Goal: Task Accomplishment & Management: Manage account settings

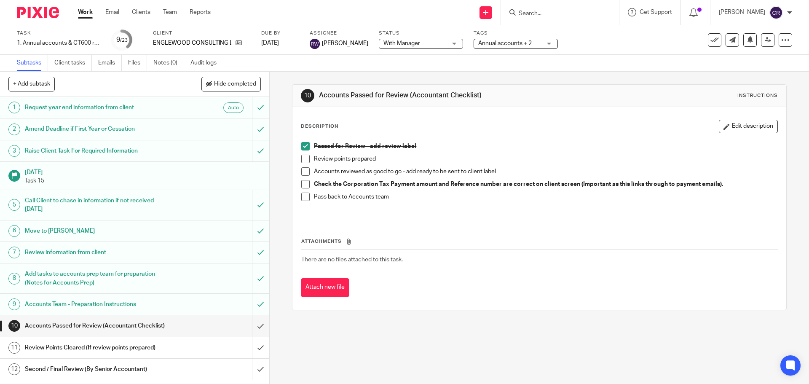
click at [556, 13] on input "Search" at bounding box center [556, 14] width 76 height 8
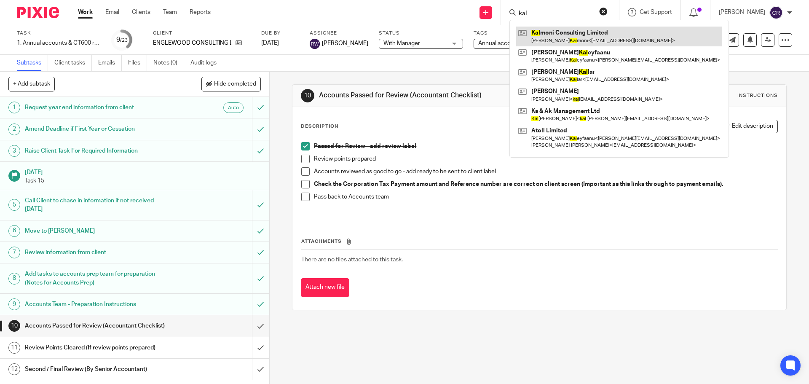
type input "kal"
click at [573, 35] on link at bounding box center [619, 36] width 206 height 19
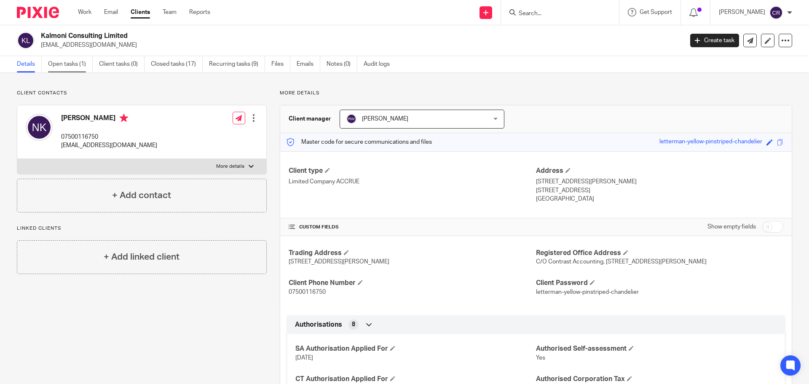
click at [66, 62] on link "Open tasks (1)" at bounding box center [70, 64] width 45 height 16
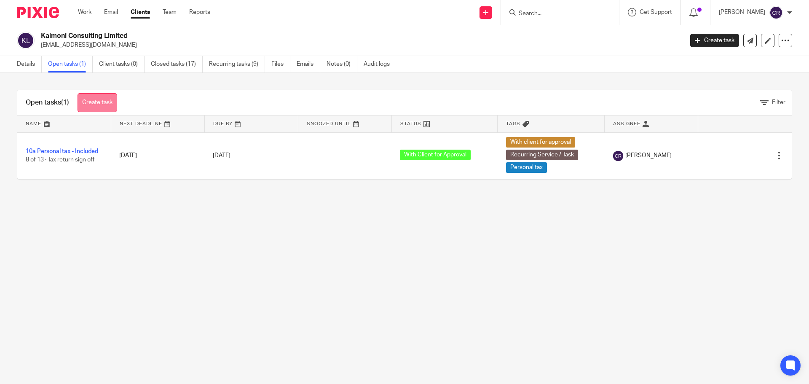
click at [95, 95] on link "Create task" at bounding box center [98, 102] width 40 height 19
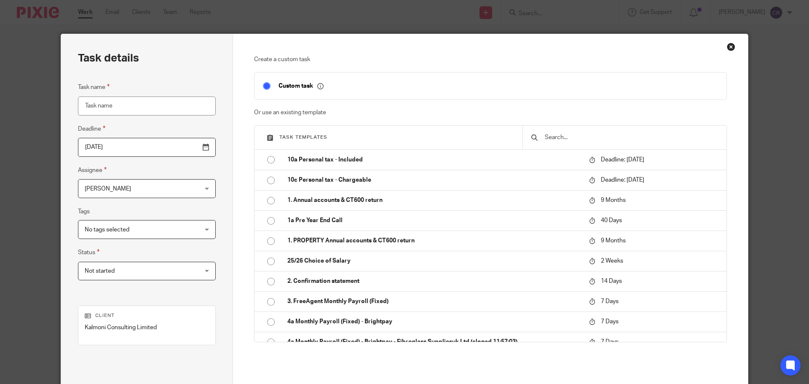
click at [588, 139] on input "text" at bounding box center [631, 137] width 174 height 9
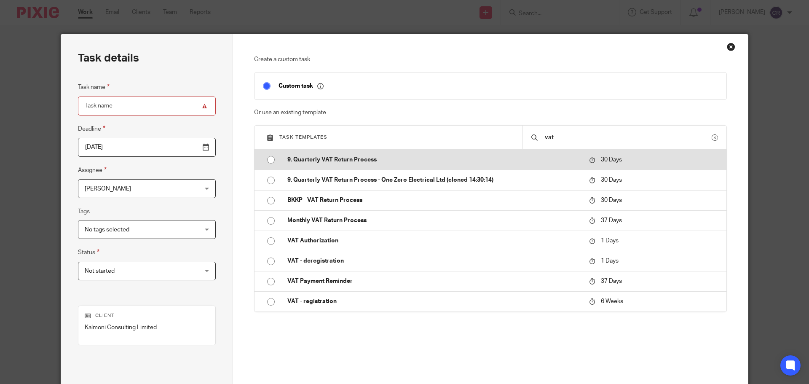
type input "vat"
click at [375, 152] on td "9. Quarterly VAT Return Process" at bounding box center [432, 160] width 306 height 20
type input "[DATE]"
type input "9. Quarterly VAT Return Process"
checkbox input "false"
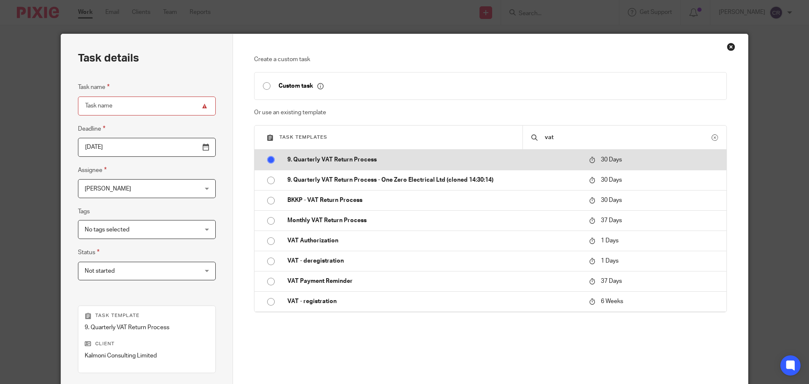
radio input "true"
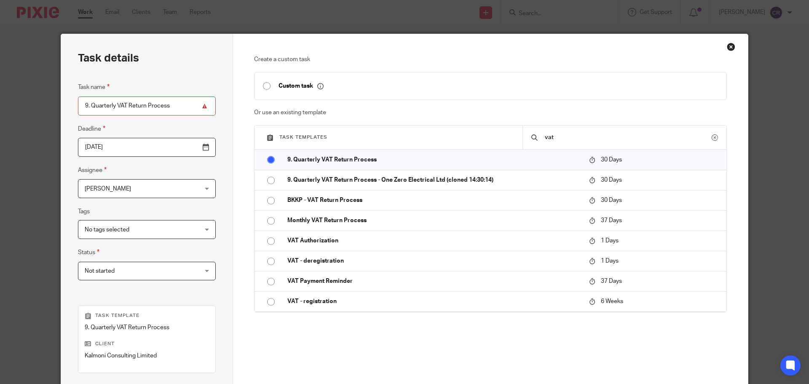
scroll to position [114, 0]
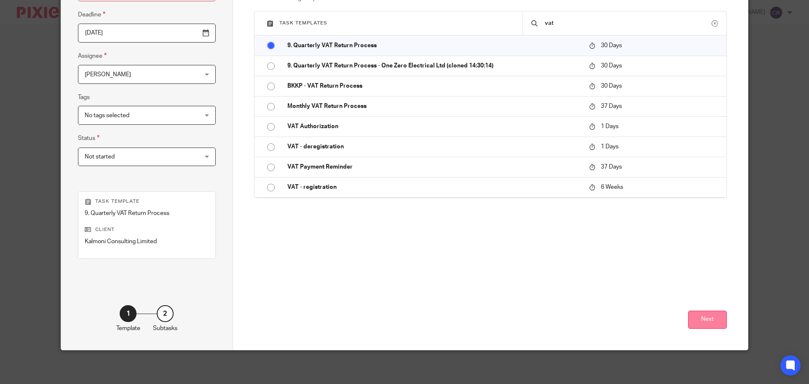
click at [690, 321] on button "Next" at bounding box center [707, 320] width 39 height 18
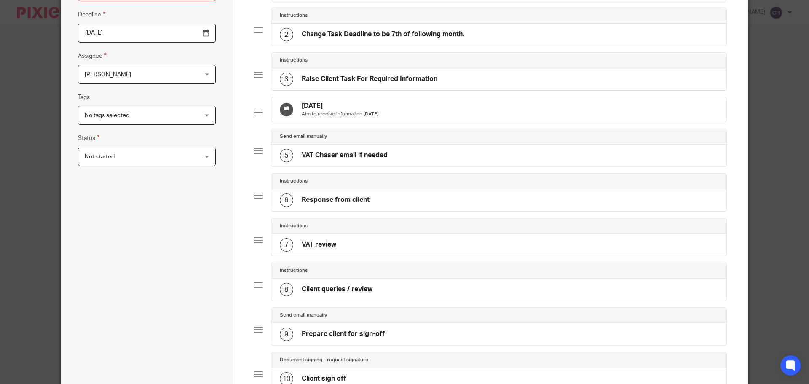
scroll to position [396, 0]
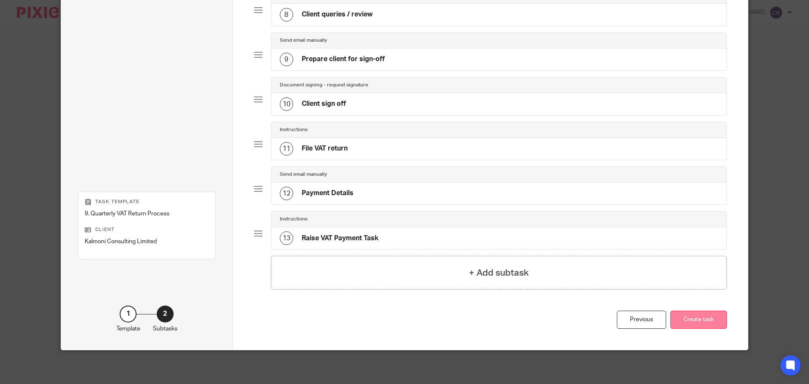
click at [703, 325] on button "Create task" at bounding box center [699, 320] width 56 height 18
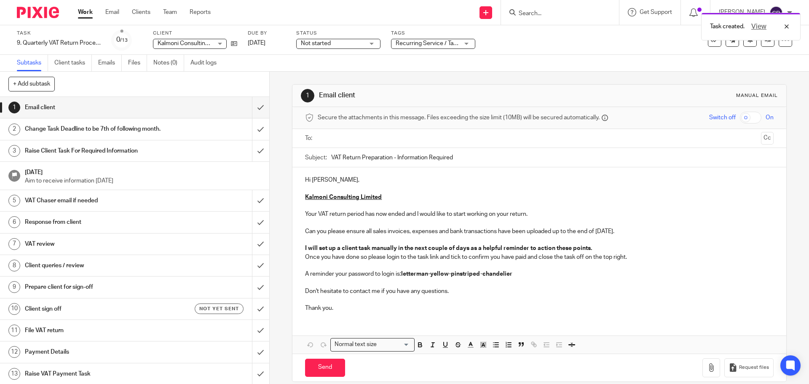
click at [136, 265] on h1 "Client queries / review" at bounding box center [98, 265] width 146 height 13
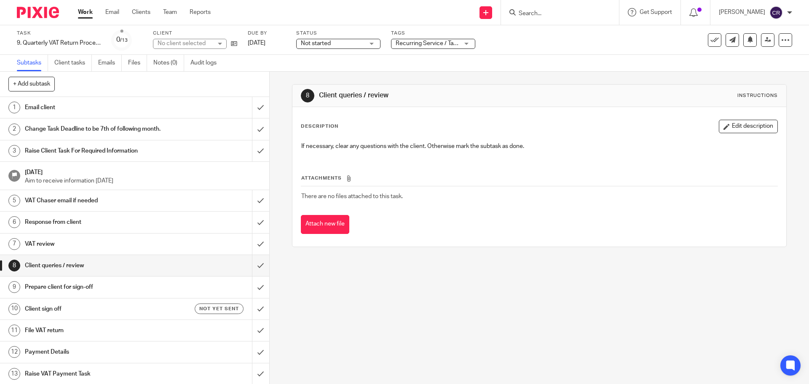
click at [134, 285] on h1 "Prepare client for sign-off" at bounding box center [98, 287] width 146 height 13
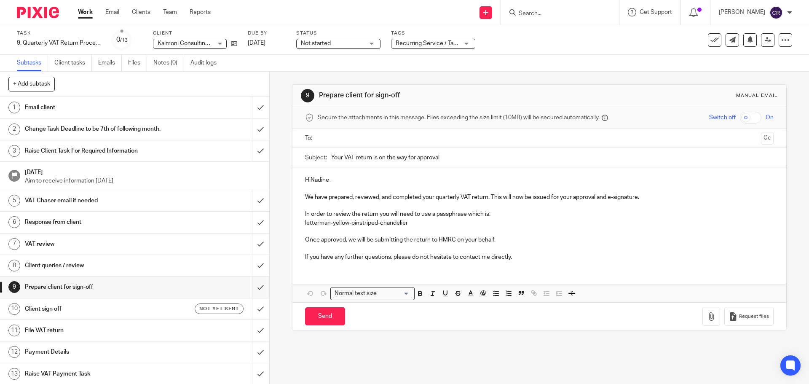
click at [330, 139] on input "text" at bounding box center [539, 139] width 437 height 10
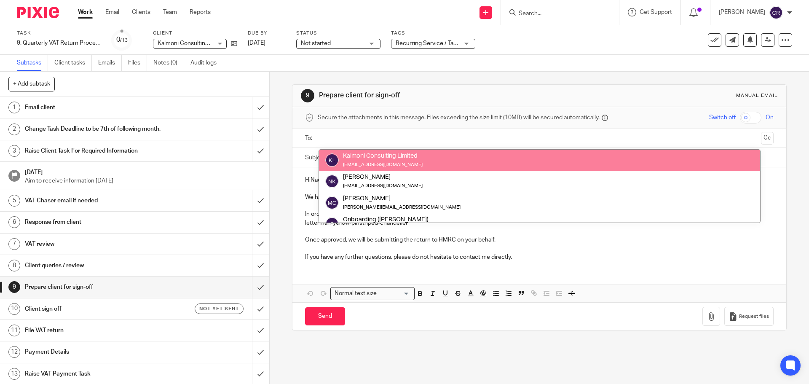
drag, startPoint x: 363, startPoint y: 153, endPoint x: 301, endPoint y: 173, distance: 64.5
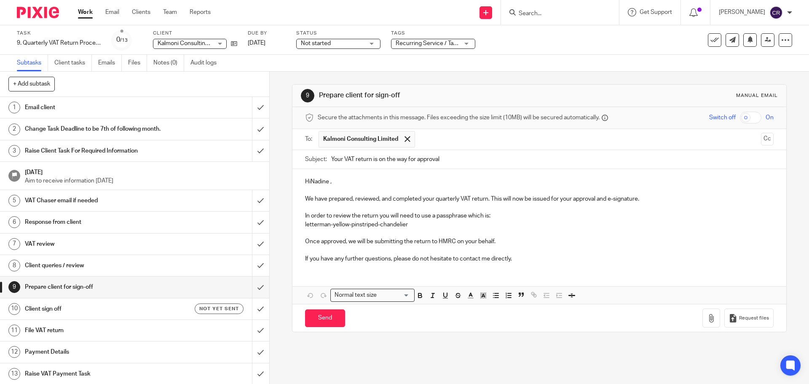
click at [311, 183] on p "HiNadine ," at bounding box center [539, 181] width 468 height 8
click at [314, 318] on input "Send" at bounding box center [325, 318] width 40 height 18
click at [146, 307] on h1 "Client sign off" at bounding box center [98, 309] width 146 height 13
type input "Sent"
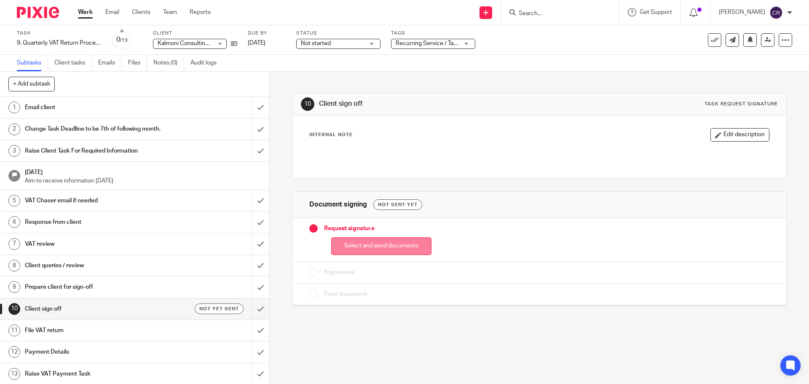
click at [389, 252] on button "Select and send documents" at bounding box center [381, 246] width 100 height 18
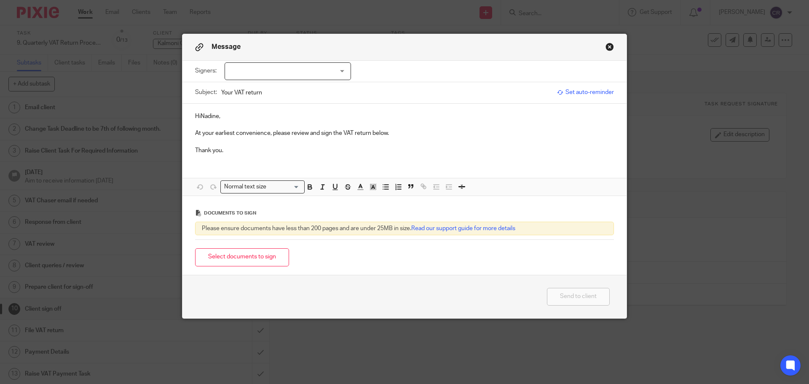
click at [286, 77] on div at bounding box center [288, 71] width 126 height 18
click at [277, 89] on span "[PERSON_NAME]" at bounding box center [259, 89] width 46 height 6
checkbox input "true"
click at [196, 118] on p "HiNadine," at bounding box center [404, 116] width 419 height 8
click at [213, 260] on button "Select documents to sign" at bounding box center [242, 257] width 94 height 18
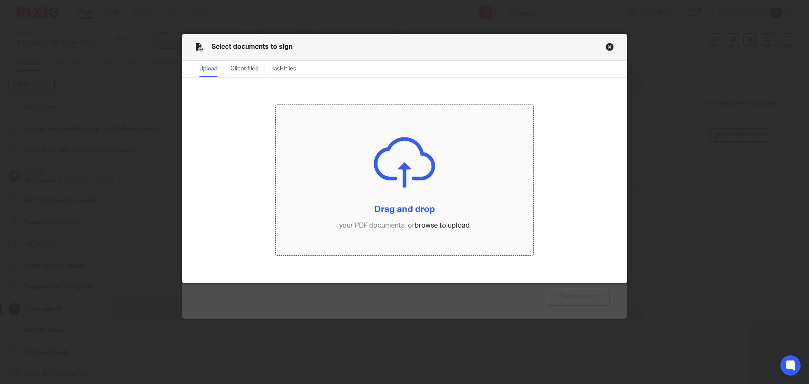
click at [438, 230] on input "file" at bounding box center [405, 180] width 258 height 151
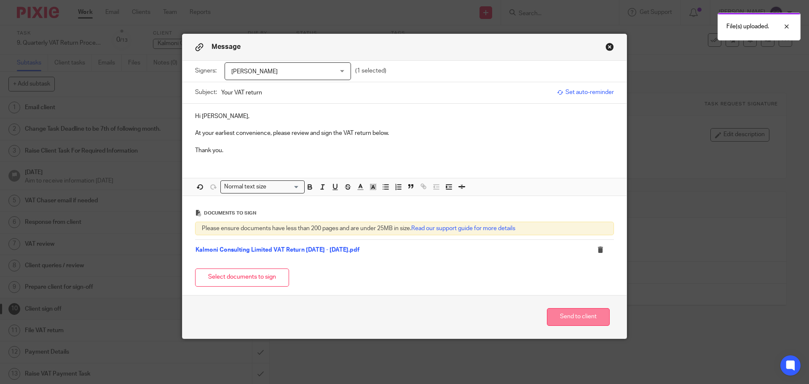
click at [577, 316] on button "Send to client" at bounding box center [578, 317] width 63 height 18
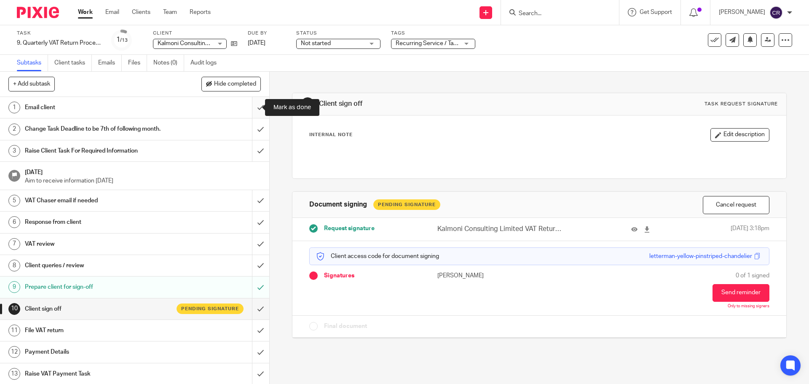
click at [247, 107] on input "submit" at bounding box center [134, 107] width 269 height 21
click at [253, 131] on input "submit" at bounding box center [134, 128] width 269 height 21
drag, startPoint x: 251, startPoint y: 151, endPoint x: 253, endPoint y: 186, distance: 35.1
click at [251, 152] on input "submit" at bounding box center [134, 150] width 269 height 21
click at [253, 202] on input "submit" at bounding box center [134, 200] width 269 height 21
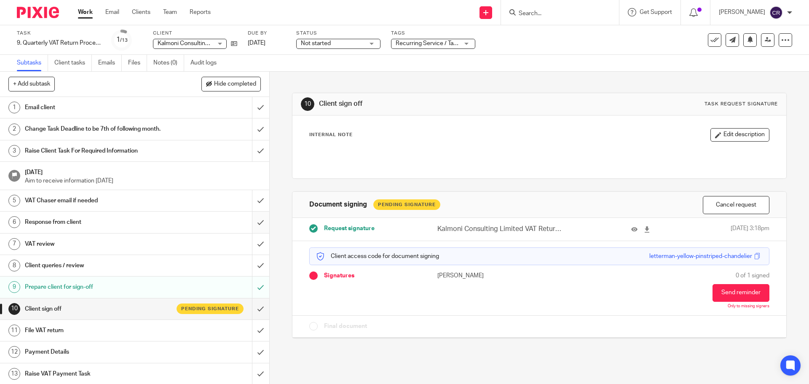
click at [251, 225] on input "submit" at bounding box center [134, 222] width 269 height 21
drag, startPoint x: 251, startPoint y: 244, endPoint x: 249, endPoint y: 255, distance: 11.2
click at [251, 245] on input "submit" at bounding box center [134, 244] width 269 height 21
click at [247, 263] on input "submit" at bounding box center [134, 265] width 269 height 21
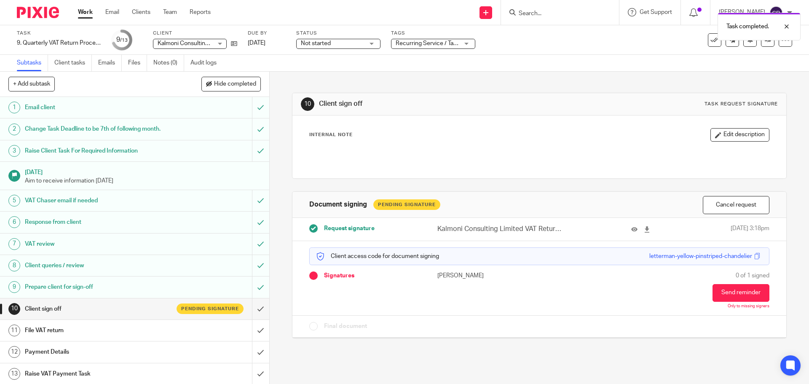
scroll to position [1, 0]
click at [328, 46] on span "Not started" at bounding box center [316, 43] width 30 height 6
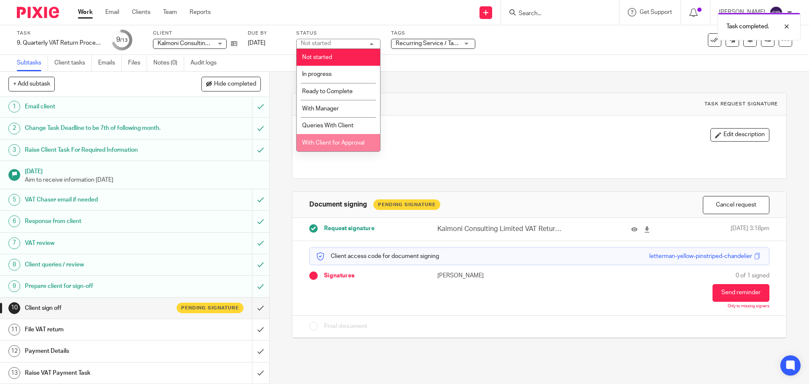
click at [339, 140] on span "With Client for Approval" at bounding box center [333, 143] width 62 height 6
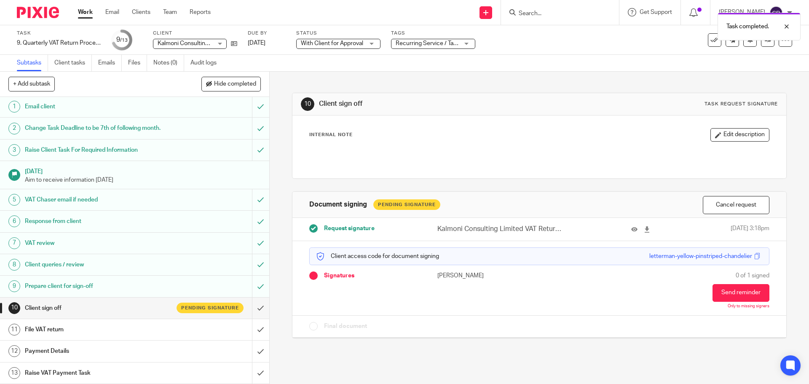
click at [425, 43] on span "Recurring Service / Task + 1" at bounding box center [432, 43] width 73 height 6
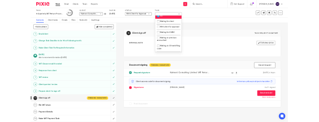
scroll to position [464, 0]
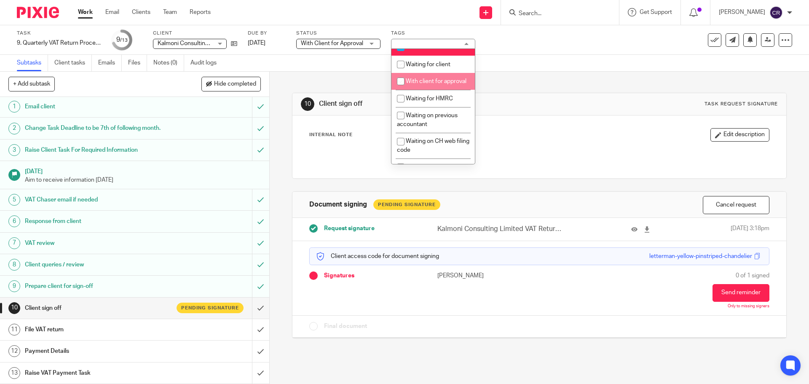
click at [431, 84] on span "With client for approval" at bounding box center [436, 81] width 61 height 6
checkbox input "true"
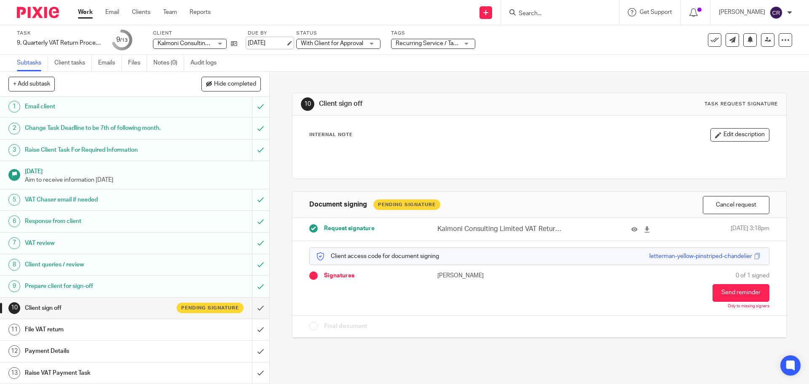
click at [270, 41] on link "16 Oct 2025" at bounding box center [267, 43] width 38 height 9
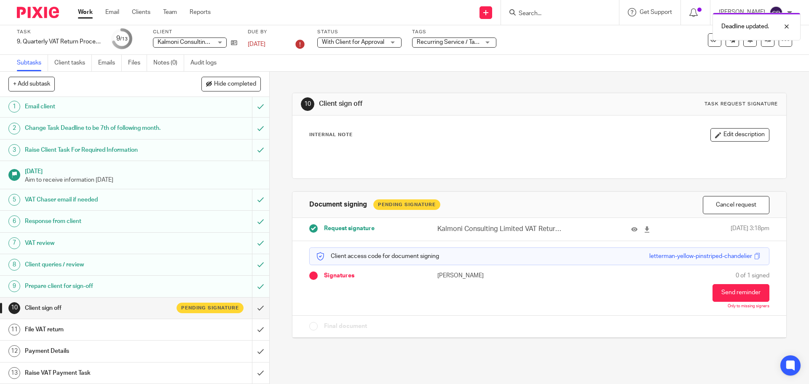
click at [262, 38] on div "7 Sep 2025" at bounding box center [277, 44] width 59 height 13
click at [263, 44] on link "7 Sep 2025" at bounding box center [267, 44] width 38 height 9
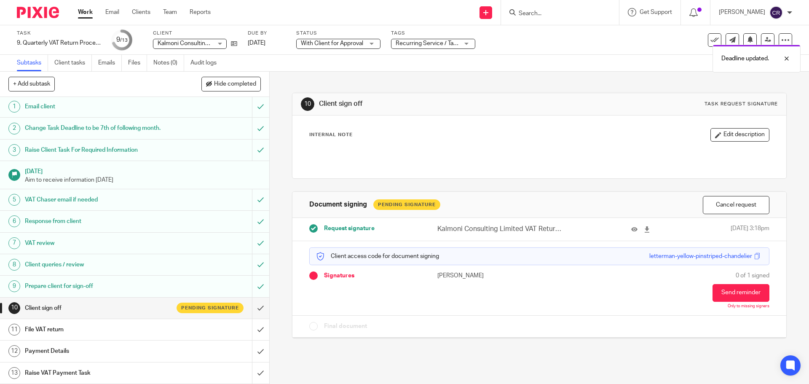
click at [549, 13] on div "Deadline updated. Deadline updated." at bounding box center [603, 40] width 396 height 64
click at [789, 27] on div at bounding box center [780, 26] width 23 height 10
click at [550, 16] on input "Search" at bounding box center [556, 14] width 76 height 8
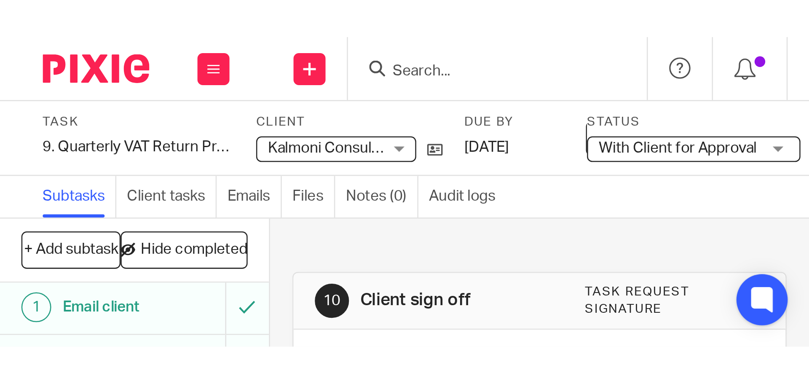
scroll to position [0, 0]
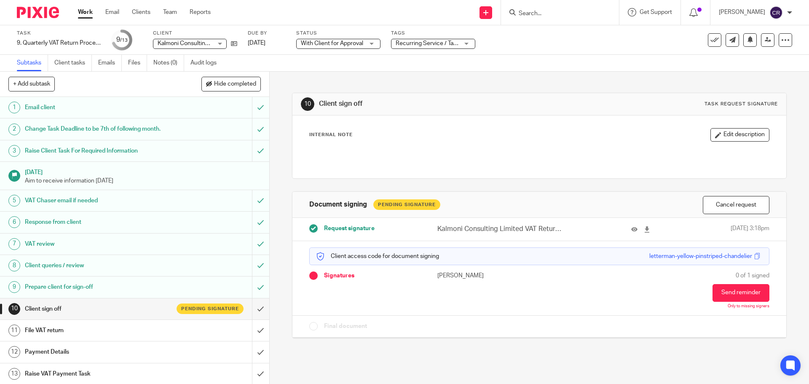
click at [536, 9] on form at bounding box center [563, 12] width 90 height 11
click at [536, 15] on input "Search" at bounding box center [556, 14] width 76 height 8
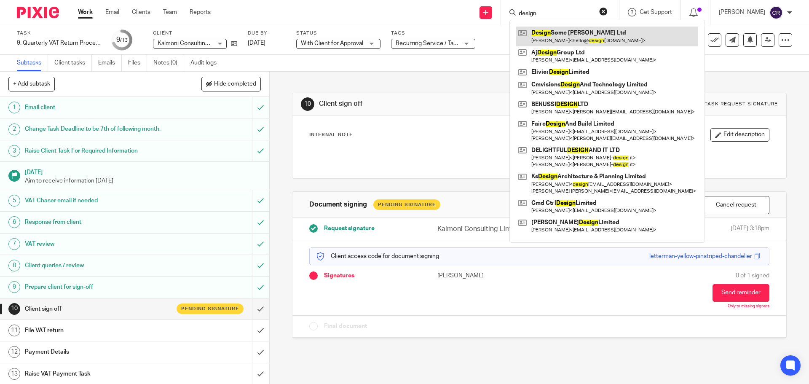
type input "design"
click at [594, 36] on link at bounding box center [607, 36] width 182 height 19
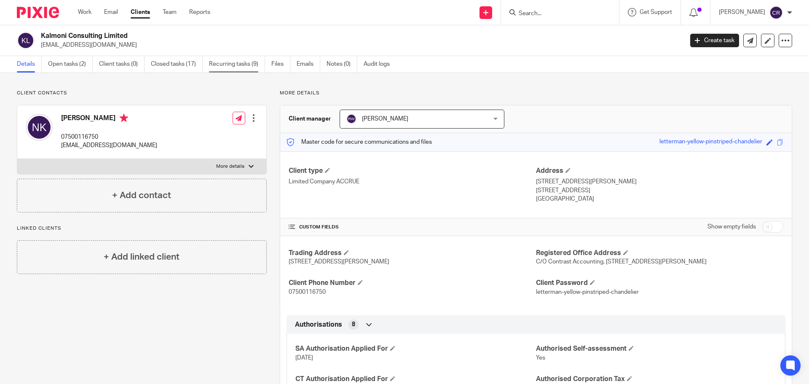
click at [220, 64] on link "Recurring tasks (9)" at bounding box center [237, 64] width 56 height 16
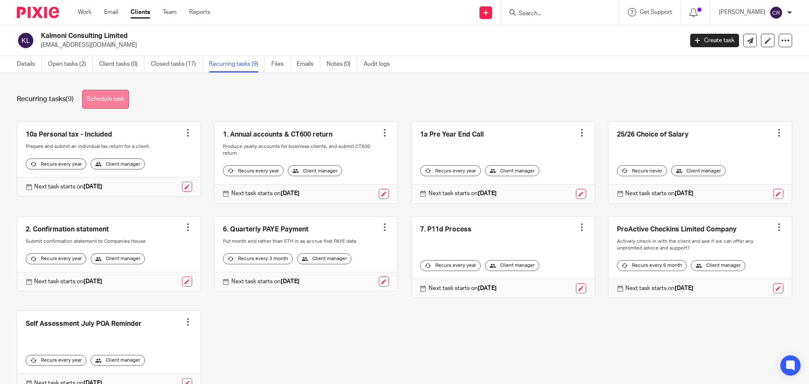
click at [99, 96] on link "Schedule task" at bounding box center [105, 99] width 47 height 19
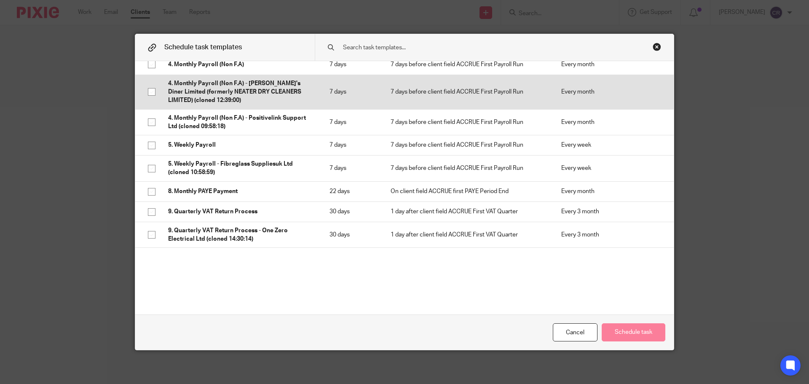
scroll to position [169, 0]
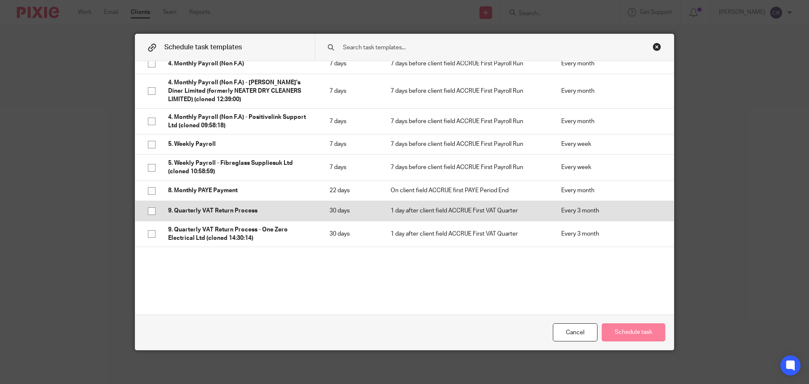
click at [260, 212] on p "9. Quarterly VAT Return Process" at bounding box center [240, 211] width 145 height 8
checkbox input "true"
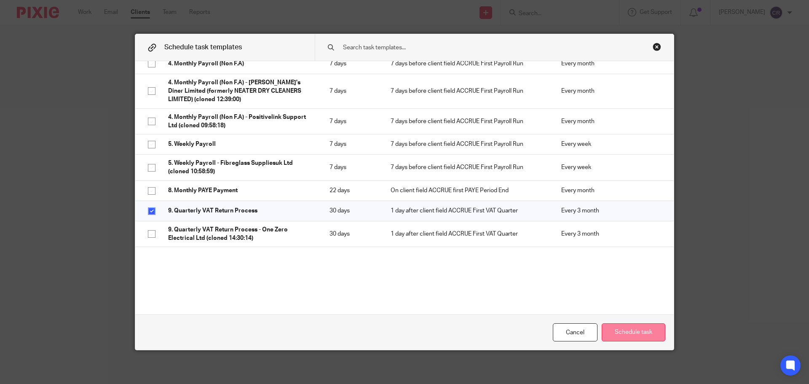
click at [642, 333] on button "Schedule task" at bounding box center [634, 332] width 64 height 18
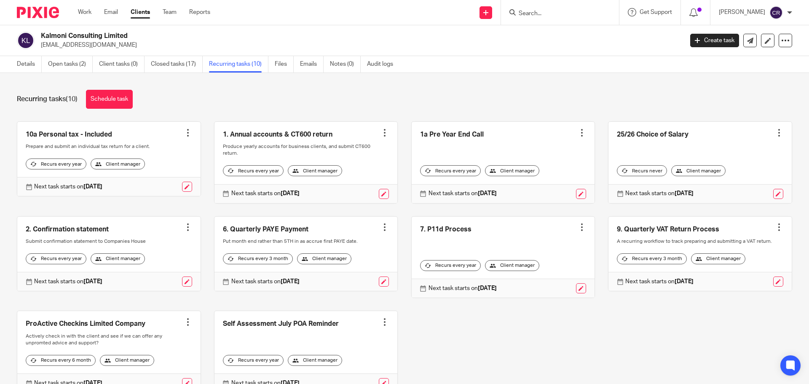
click at [775, 231] on div at bounding box center [779, 227] width 8 height 8
click at [686, 244] on link at bounding box center [700, 254] width 183 height 75
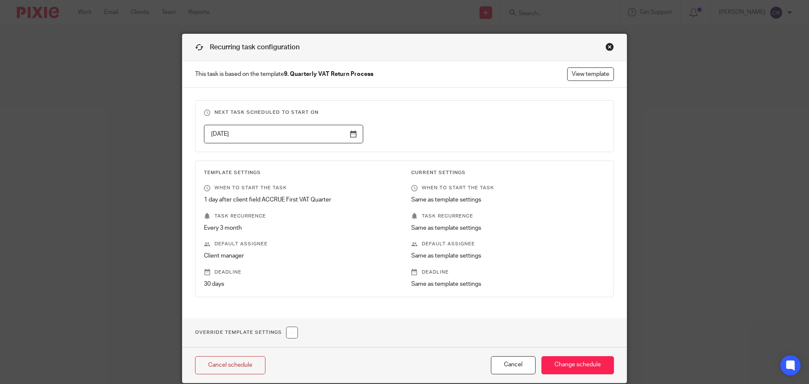
click at [607, 48] on div "Close this dialog window" at bounding box center [610, 47] width 8 height 8
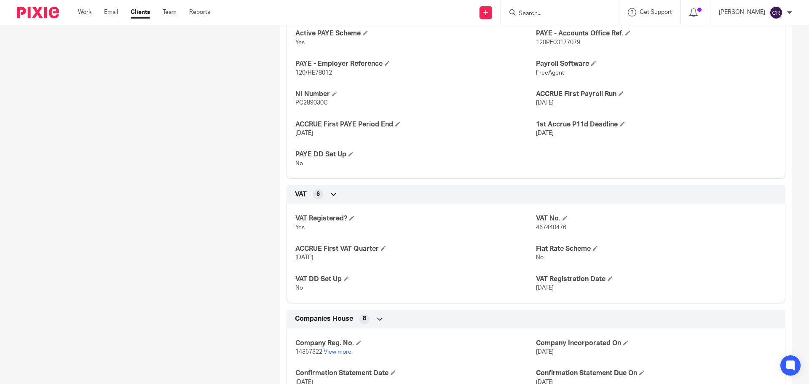
scroll to position [590, 0]
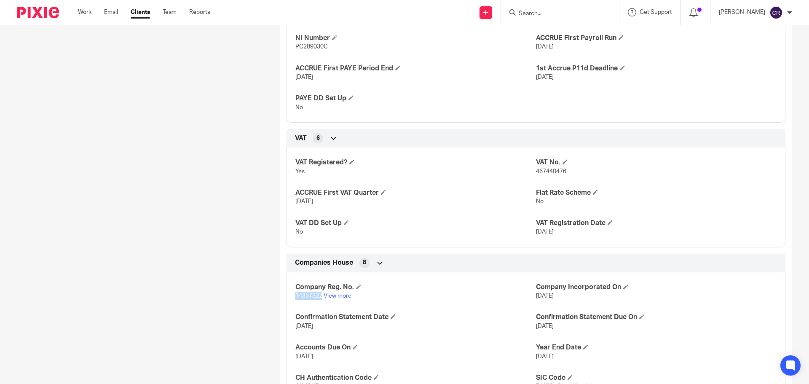
drag, startPoint x: 319, startPoint y: 297, endPoint x: 290, endPoint y: 297, distance: 29.5
click at [290, 297] on div "Company Reg. No. 14357322 View more Company Incorporated On [DATE] Confirmation…" at bounding box center [536, 334] width 499 height 136
copy span "14357322"
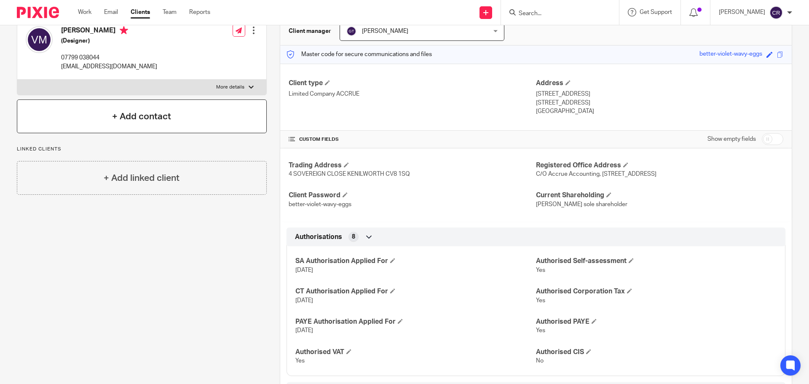
scroll to position [0, 0]
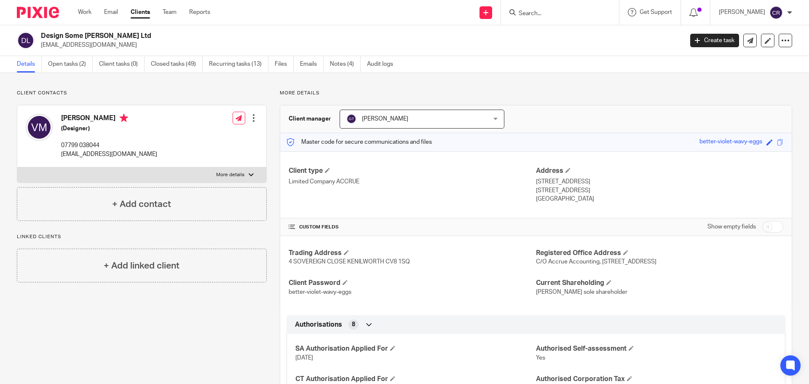
click at [65, 55] on div "Design Some Moore Ltd hello@designsomemoore.co.uk Create task Update from Compa…" at bounding box center [404, 40] width 809 height 31
click at [70, 68] on link "Open tasks (2)" at bounding box center [70, 64] width 45 height 16
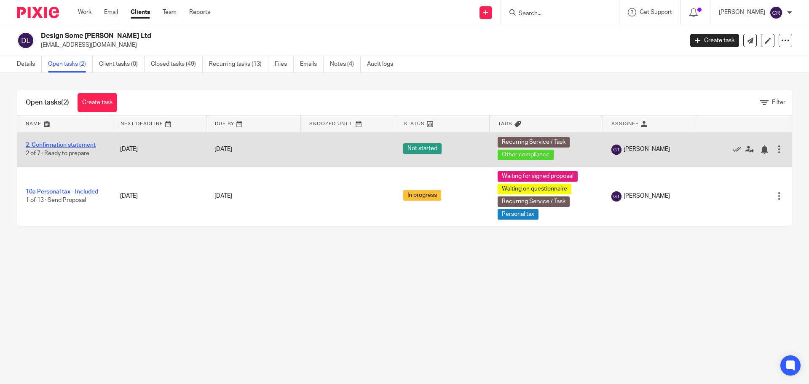
click at [71, 146] on link "2. Confirmation statement" at bounding box center [61, 145] width 70 height 6
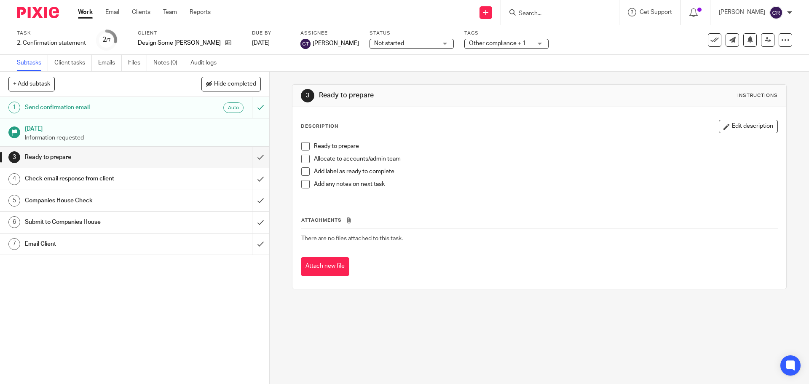
click at [123, 246] on h1 "Email Client" at bounding box center [98, 244] width 146 height 13
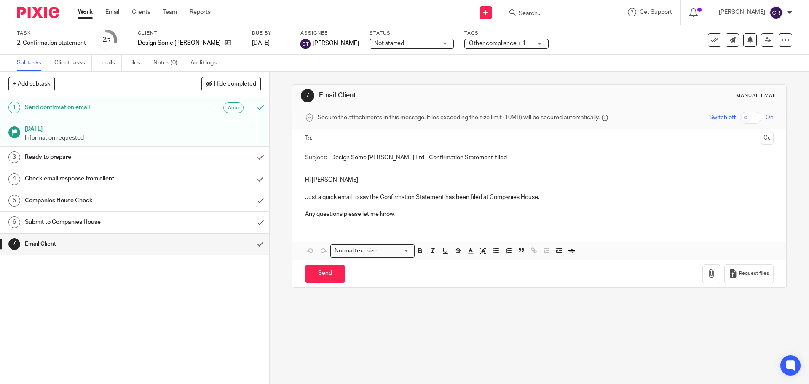
click at [343, 180] on p "Hi [PERSON_NAME]" at bounding box center [539, 180] width 468 height 8
click at [397, 141] on input "text" at bounding box center [539, 139] width 437 height 10
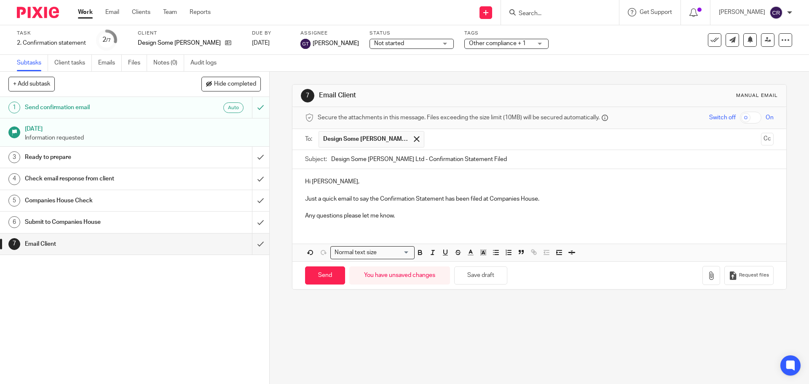
click at [429, 214] on p "Any questions please let me know." at bounding box center [539, 216] width 468 height 8
click at [324, 273] on input "Send" at bounding box center [325, 275] width 40 height 18
type input "Sent"
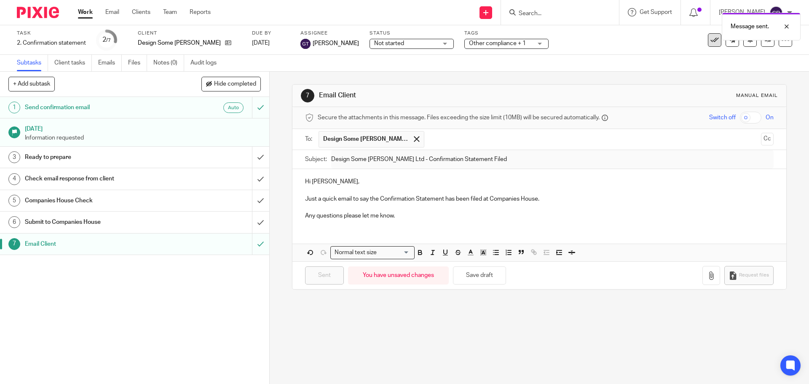
click at [708, 46] on button at bounding box center [714, 39] width 13 height 13
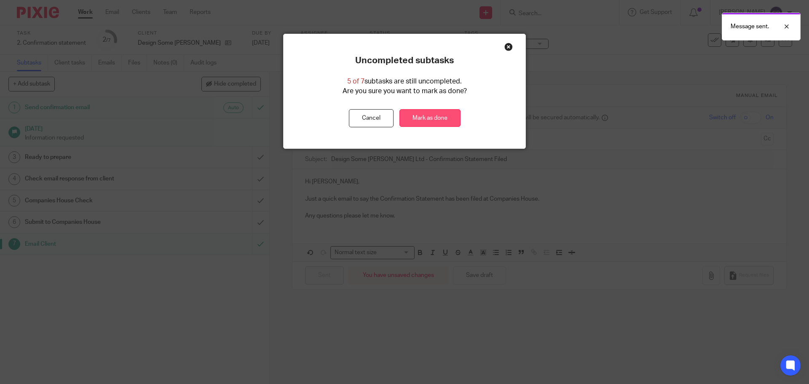
click at [432, 116] on link "Mark as done" at bounding box center [430, 118] width 61 height 18
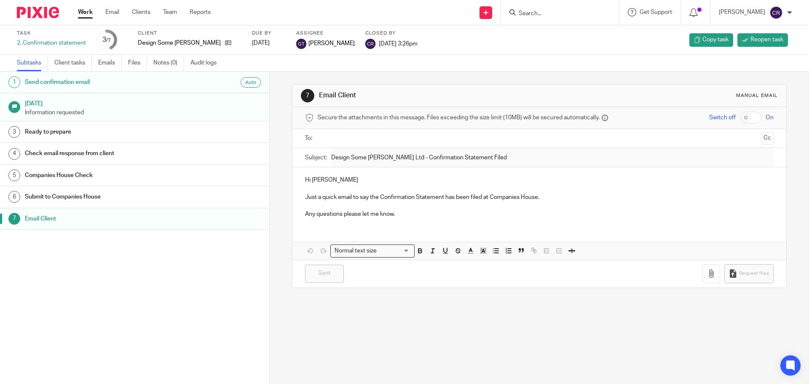
click at [552, 12] on input "Search" at bounding box center [556, 14] width 76 height 8
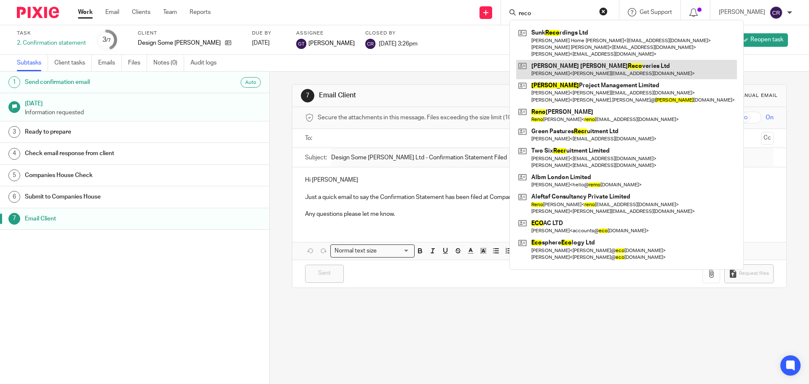
type input "reco"
click at [562, 63] on link at bounding box center [626, 69] width 221 height 19
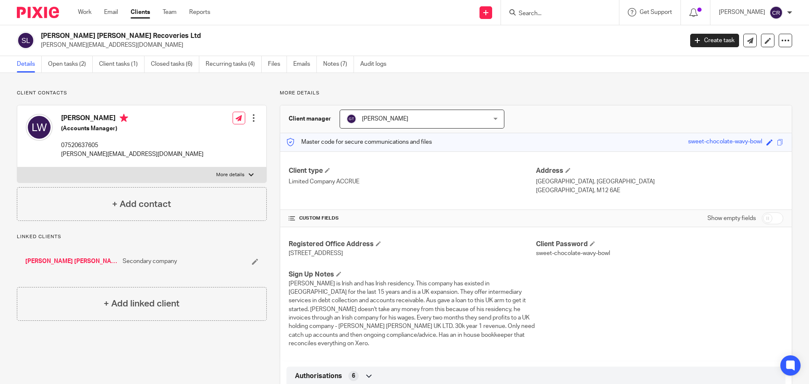
click at [98, 34] on h2 "[PERSON_NAME] [PERSON_NAME] Recoveries Ltd" at bounding box center [296, 36] width 510 height 9
click at [97, 35] on h2 "[PERSON_NAME] [PERSON_NAME] Recoveries Ltd" at bounding box center [296, 36] width 510 height 9
copy div "[PERSON_NAME] [PERSON_NAME] Recoveries Ltd"
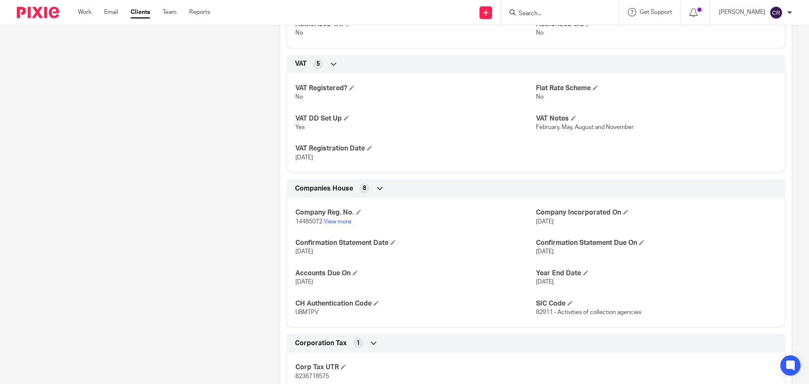
scroll to position [421, 0]
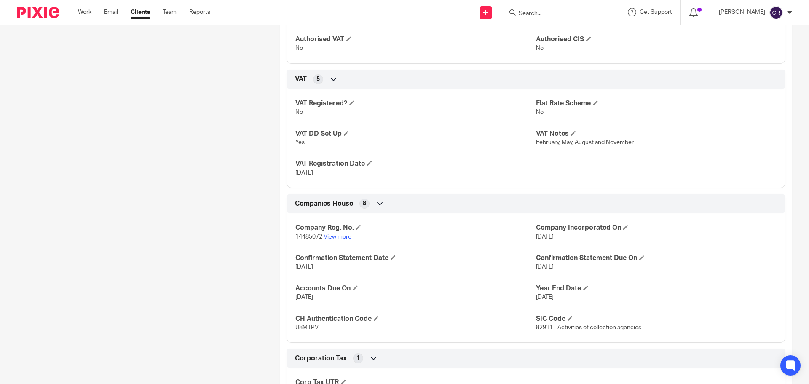
click at [303, 234] on span "14485072" at bounding box center [308, 237] width 27 height 6
copy p "14485072"
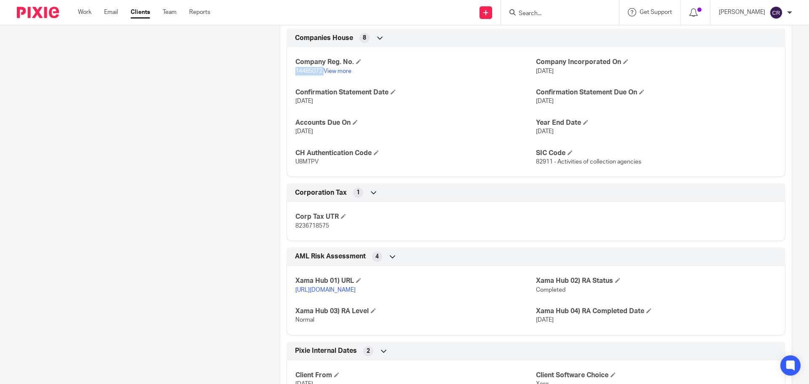
scroll to position [590, 0]
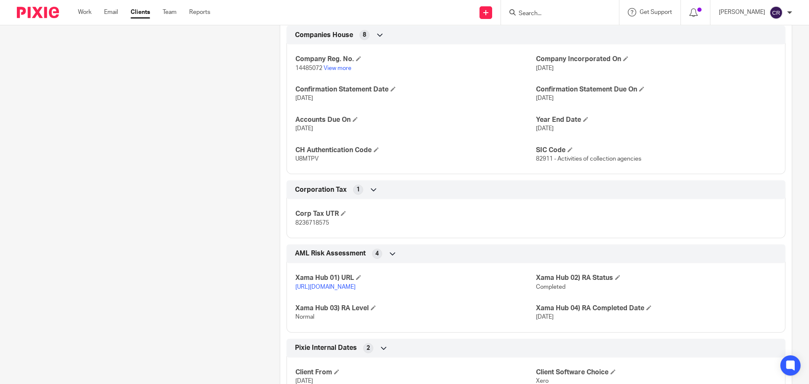
click at [297, 220] on span "8236718575" at bounding box center [312, 223] width 34 height 6
copy span "8236718575"
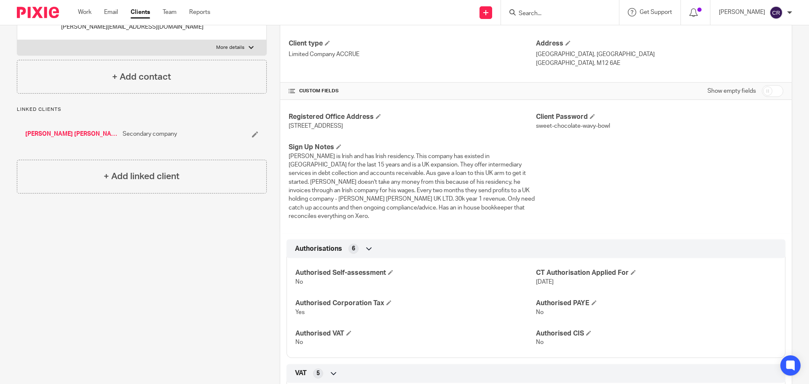
scroll to position [0, 0]
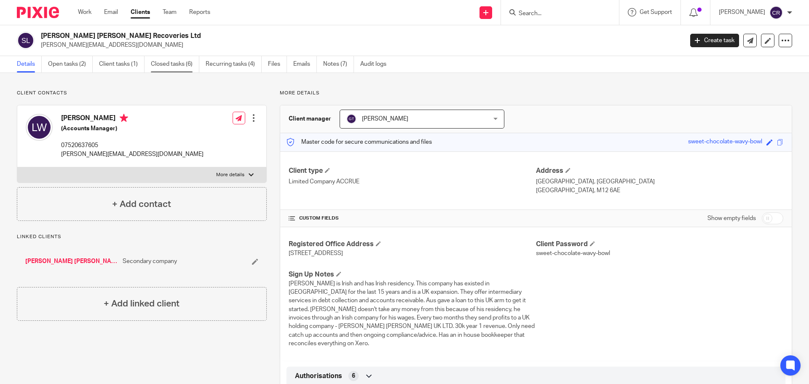
click at [175, 66] on link "Closed tasks (6)" at bounding box center [175, 64] width 48 height 16
drag, startPoint x: 156, startPoint y: 169, endPoint x: 154, endPoint y: 174, distance: 5.3
click at [156, 169] on label "More details" at bounding box center [141, 174] width 249 height 15
click at [17, 167] on input "More details" at bounding box center [17, 167] width 0 height 0
checkbox input "true"
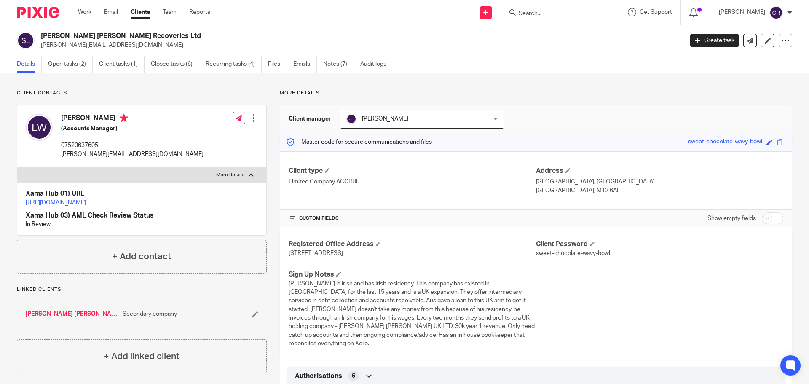
click at [86, 200] on link "https://platform.xamatech.com/portal/crm/clients/58933d10-d0b0-11ee-a703-5f816e…" at bounding box center [56, 203] width 60 height 6
click at [542, 189] on p "Manchester, M12 6AE" at bounding box center [659, 190] width 247 height 8
copy p "Manchester"
drag, startPoint x: 601, startPoint y: 191, endPoint x: 567, endPoint y: 189, distance: 33.7
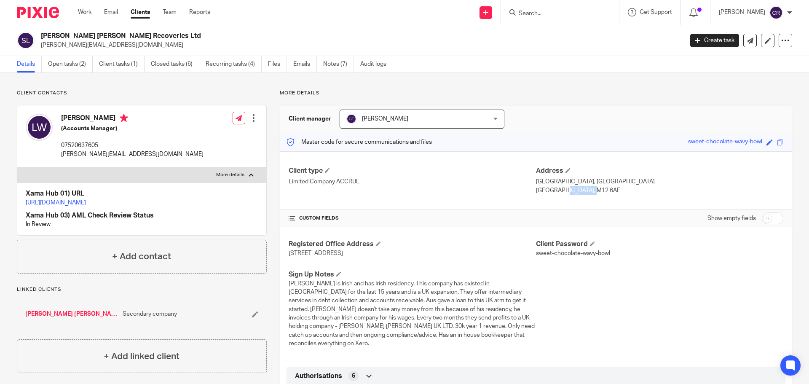
click at [567, 189] on p "Manchester, M12 6AE" at bounding box center [659, 190] width 247 height 8
copy p "M12 6AE"
click at [100, 33] on h2 "[PERSON_NAME] [PERSON_NAME] Recoveries Ltd" at bounding box center [296, 36] width 510 height 9
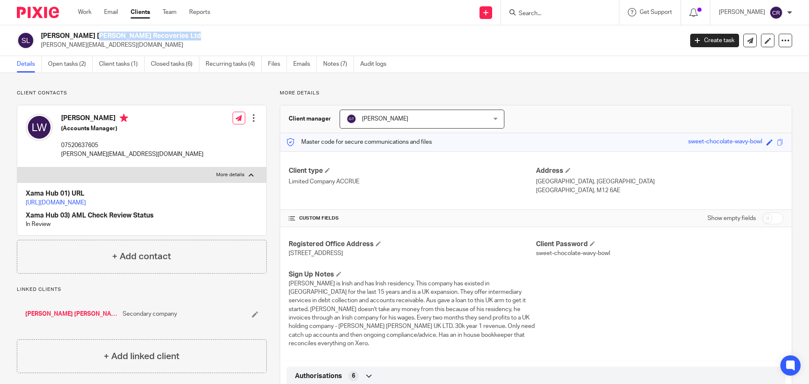
copy div "[PERSON_NAME] [PERSON_NAME] Recoveries Ltd"
click at [110, 154] on p "[PERSON_NAME][EMAIL_ADDRESS][DOMAIN_NAME]" at bounding box center [132, 154] width 142 height 8
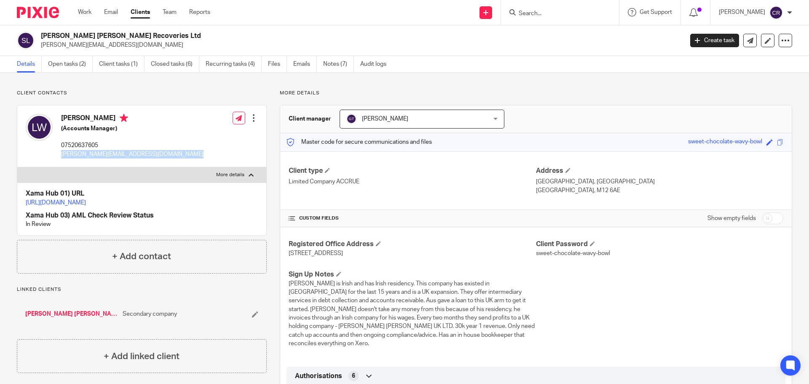
copy div "[PERSON_NAME][EMAIL_ADDRESS][DOMAIN_NAME]"
click at [68, 145] on p "07520637605" at bounding box center [132, 145] width 142 height 8
click at [69, 145] on p "07520637605" at bounding box center [132, 145] width 142 height 8
copy div "07520637605"
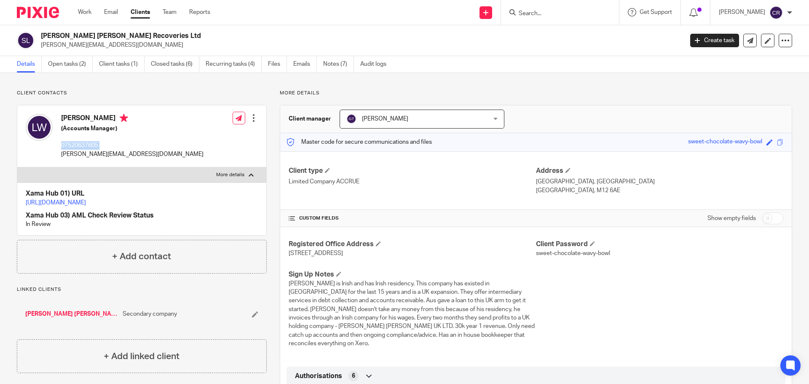
drag, startPoint x: 589, startPoint y: 189, endPoint x: 565, endPoint y: 192, distance: 24.2
click at [565, 192] on p "Manchester, M12 6AE" at bounding box center [659, 190] width 247 height 8
copy p "M12 6AE"
click at [61, 46] on p "[PERSON_NAME][EMAIL_ADDRESS][DOMAIN_NAME]" at bounding box center [359, 45] width 637 height 8
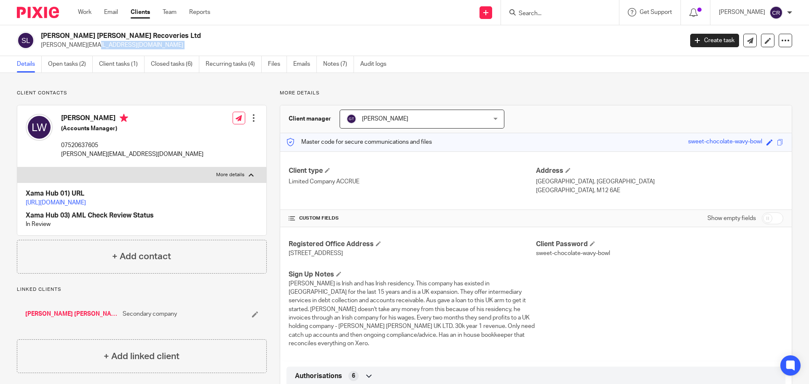
click at [61, 46] on p "[PERSON_NAME][EMAIL_ADDRESS][DOMAIN_NAME]" at bounding box center [359, 45] width 637 height 8
copy main "liam@slaterbyrnerecoveries.co.uk Create task Update from Companies House Export…"
click at [67, 143] on p "07520637605" at bounding box center [132, 145] width 142 height 8
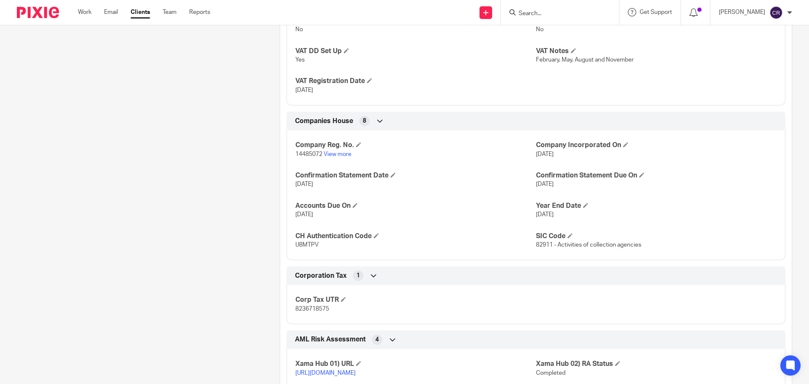
scroll to position [506, 0]
drag, startPoint x: 678, startPoint y: 232, endPoint x: 554, endPoint y: 235, distance: 123.5
click at [554, 239] on p "82911 - Activities of collection agencies" at bounding box center [656, 243] width 241 height 8
click at [539, 240] on span "82911 - Activities of collection agencies" at bounding box center [588, 243] width 105 height 6
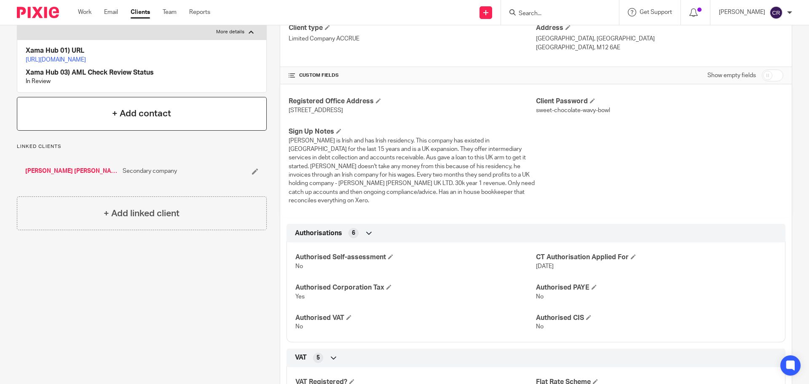
scroll to position [126, 0]
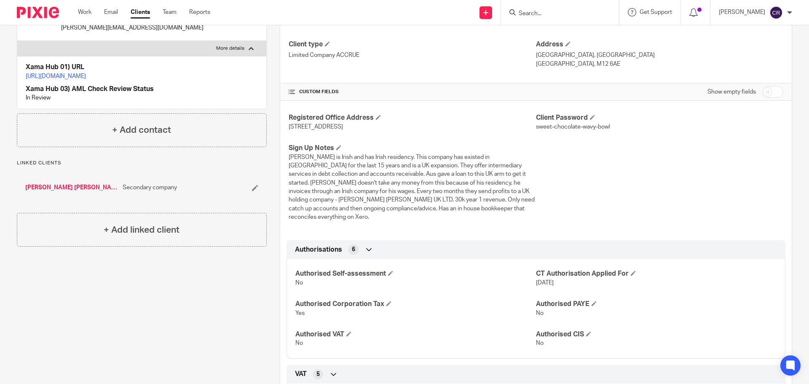
click at [62, 192] on link "[PERSON_NAME] [PERSON_NAME] Uk Ltd" at bounding box center [71, 187] width 93 height 8
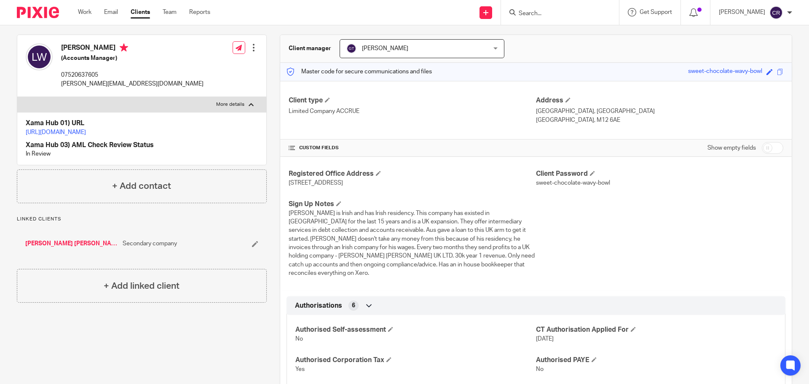
scroll to position [0, 0]
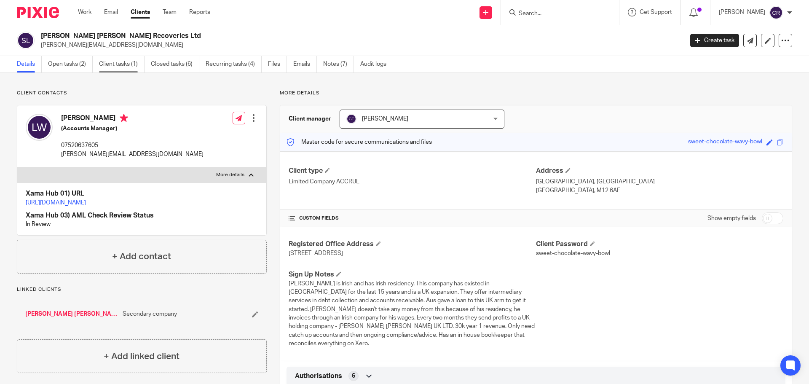
click at [106, 63] on link "Client tasks (1)" at bounding box center [122, 64] width 46 height 16
drag, startPoint x: 67, startPoint y: 66, endPoint x: 89, endPoint y: 31, distance: 41.9
click at [67, 66] on link "Open tasks (2)" at bounding box center [70, 64] width 45 height 16
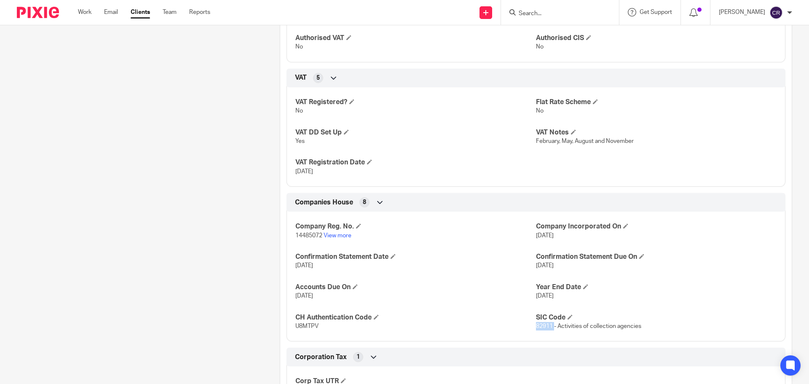
scroll to position [421, 0]
drag, startPoint x: 556, startPoint y: 14, endPoint x: 553, endPoint y: 17, distance: 4.6
click at [556, 14] on input "Search" at bounding box center [556, 14] width 76 height 8
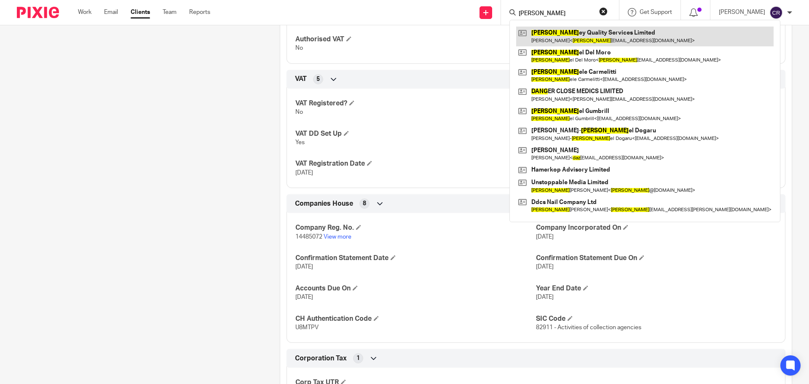
type input "danz"
click at [615, 33] on link at bounding box center [645, 36] width 258 height 19
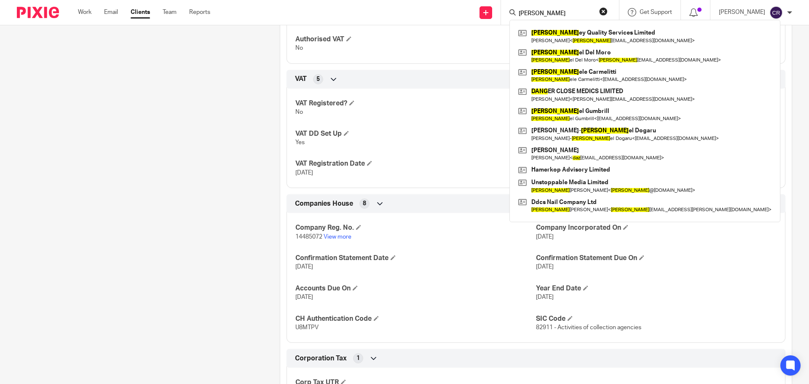
click at [607, 14] on button "reset" at bounding box center [603, 11] width 8 height 8
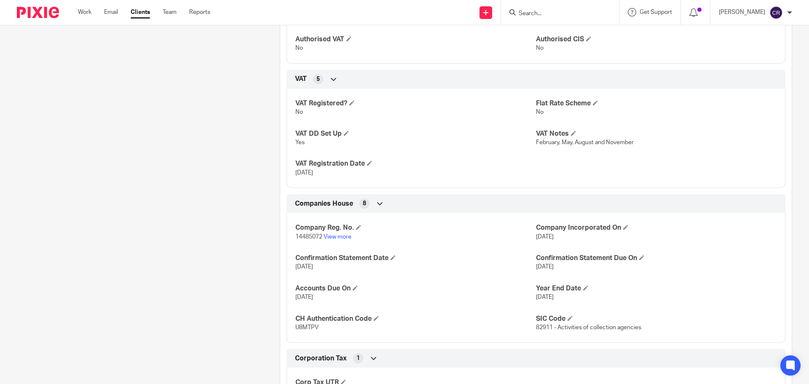
click at [544, 14] on input "Search" at bounding box center [556, 14] width 76 height 8
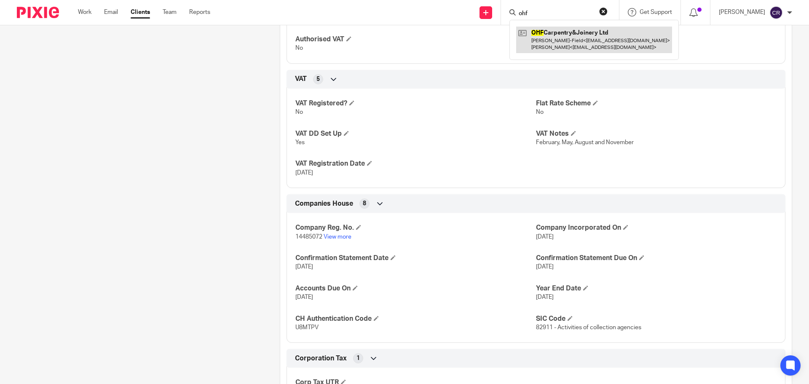
type input "ohf"
click at [601, 51] on link at bounding box center [594, 40] width 156 height 26
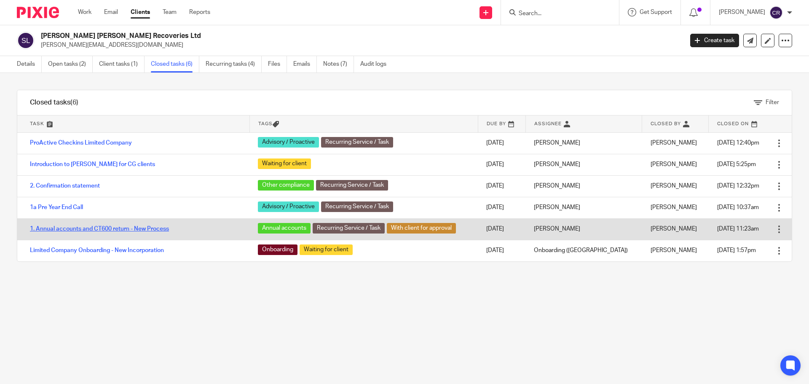
click at [142, 228] on link "1. Annual accounts and CT600 return - New Process" at bounding box center [99, 229] width 139 height 6
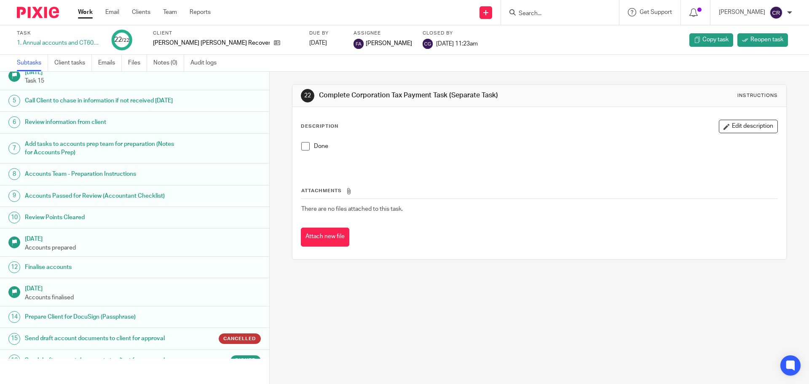
scroll to position [169, 0]
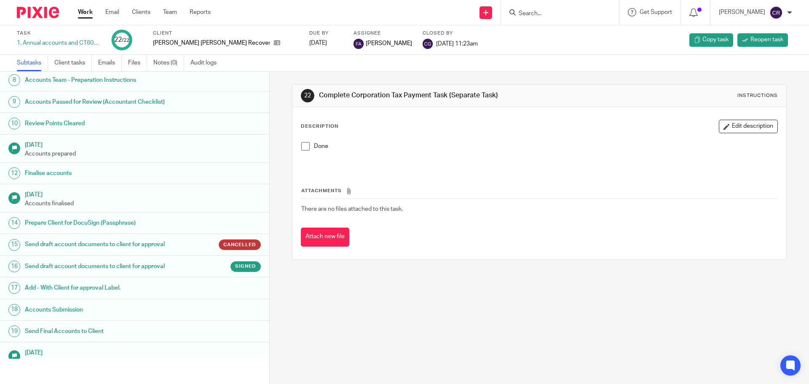
click at [175, 273] on h1 "Send draft account documents to client for approval" at bounding box center [104, 266] width 158 height 13
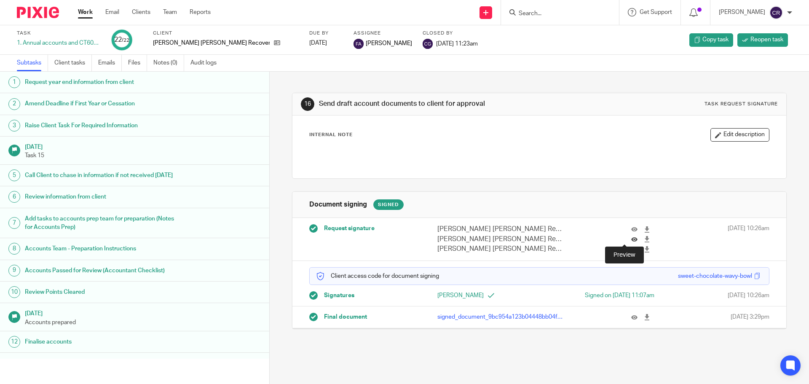
click icon
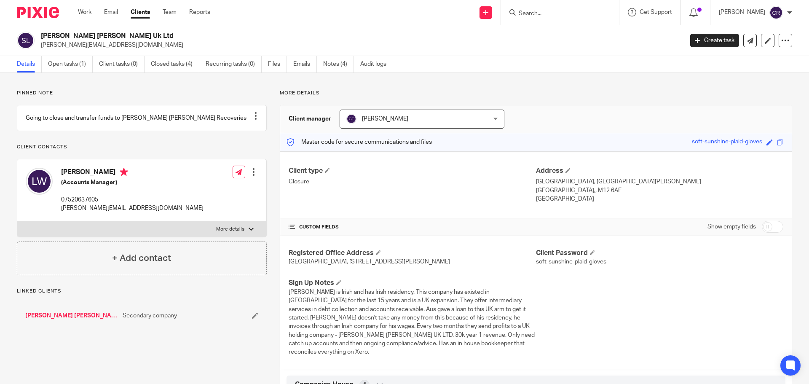
click at [64, 35] on h2 "[PERSON_NAME] [PERSON_NAME] Uk Ltd" at bounding box center [296, 36] width 510 height 9
copy div "[PERSON_NAME] [PERSON_NAME] Uk Ltd"
click at [57, 66] on link "Open tasks (1)" at bounding box center [70, 64] width 45 height 16
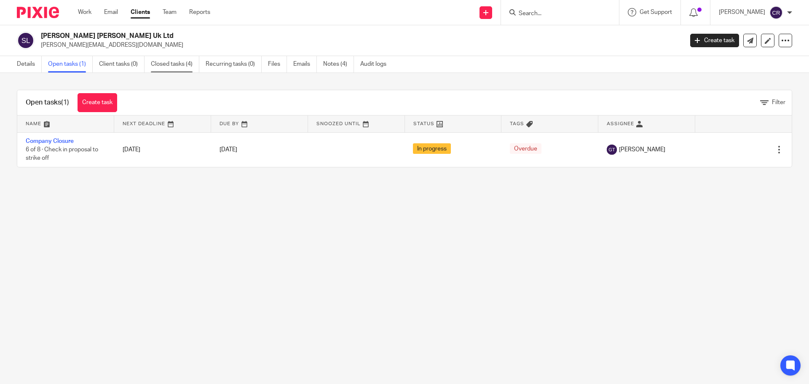
click at [163, 66] on link "Closed tasks (4)" at bounding box center [175, 64] width 48 height 16
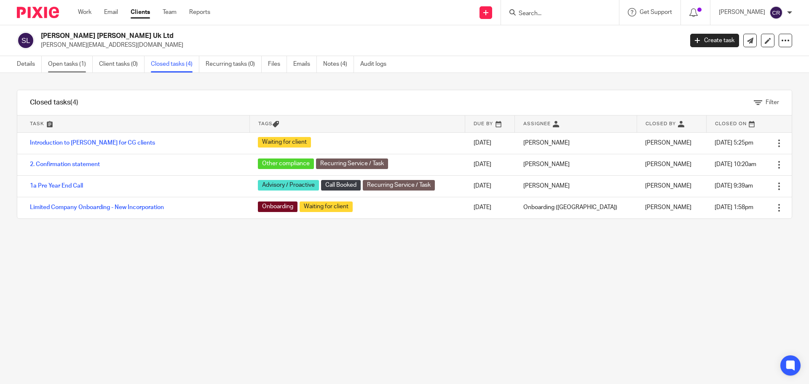
click at [68, 61] on link "Open tasks (1)" at bounding box center [70, 64] width 45 height 16
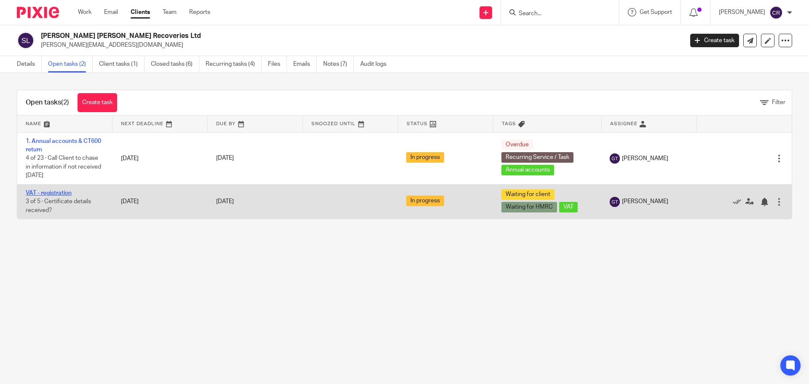
click at [46, 192] on link "VAT - registration" at bounding box center [49, 193] width 46 height 6
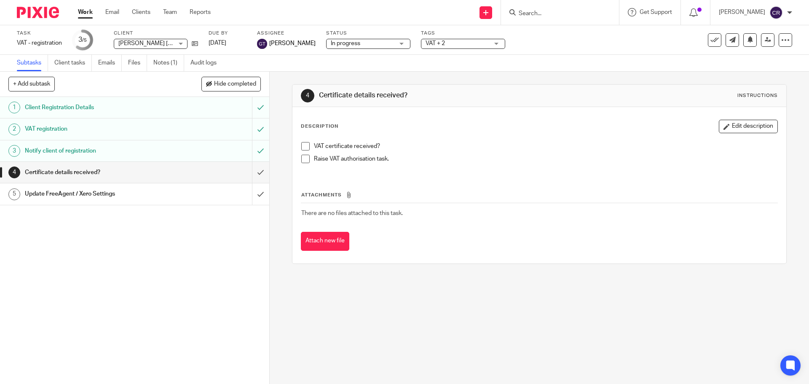
click at [105, 113] on h1 "Client Registration Details" at bounding box center [98, 107] width 146 height 13
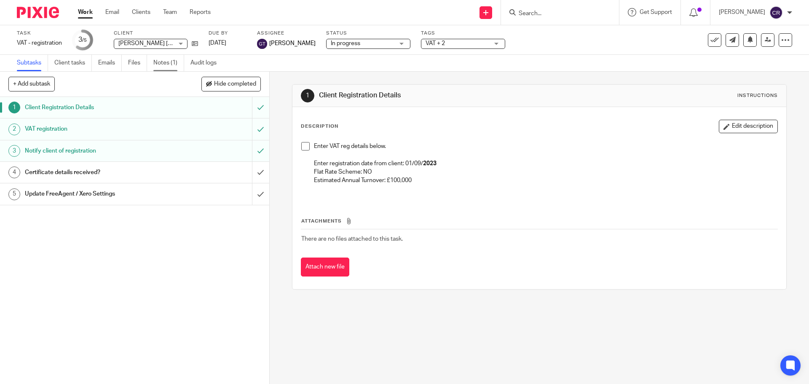
click at [167, 70] on link "Notes (1)" at bounding box center [168, 63] width 31 height 16
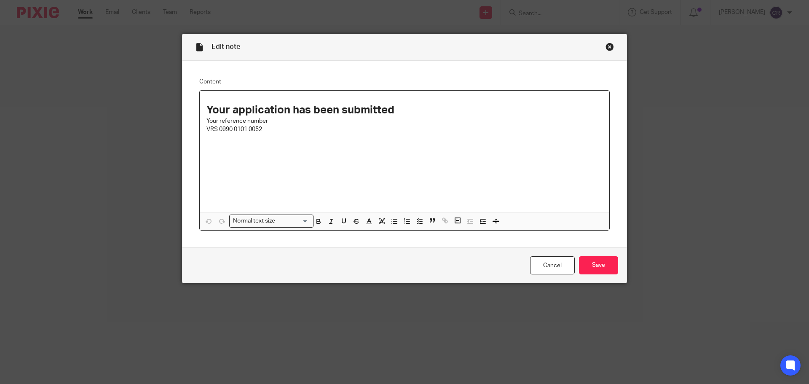
click at [316, 131] on p "Your reference number VRS 0990 0101 0052" at bounding box center [405, 125] width 396 height 17
click at [276, 125] on p "Your reference number VRS 0990 0101 0052" at bounding box center [405, 125] width 396 height 17
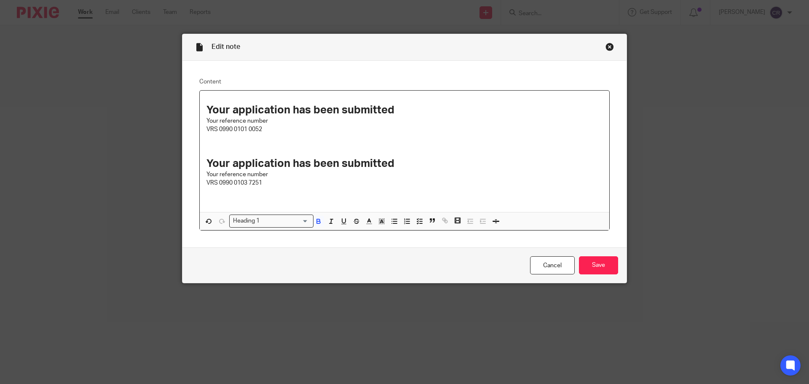
click at [413, 111] on h1 "Your application has been submitted" at bounding box center [405, 110] width 396 height 13
click at [408, 164] on h1 "Your application has been submitted" at bounding box center [405, 163] width 396 height 13
click at [607, 265] on input "Save" at bounding box center [598, 265] width 39 height 18
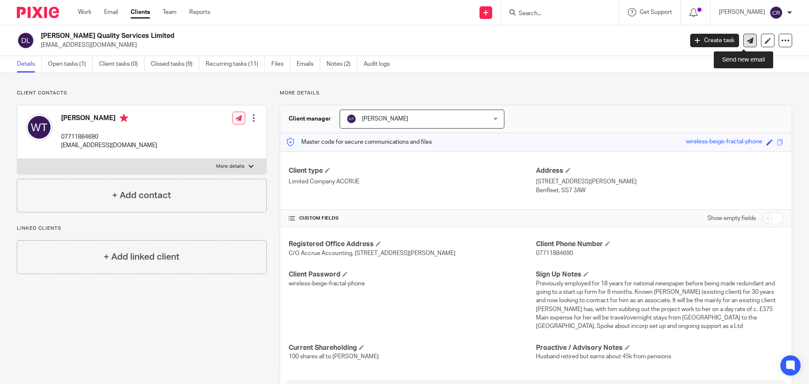
click at [748, 38] on link at bounding box center [750, 40] width 13 height 13
click at [72, 32] on h2 "[PERSON_NAME] Quality Services Limited" at bounding box center [296, 36] width 510 height 9
copy div "[PERSON_NAME] Quality Services Limited"
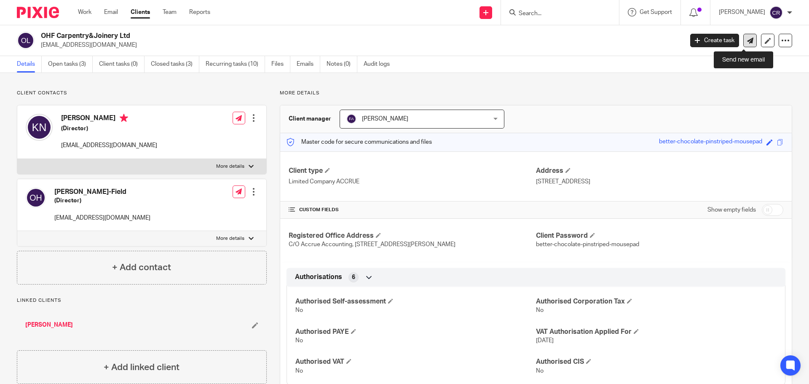
click at [747, 43] on icon at bounding box center [750, 41] width 6 height 6
click at [87, 37] on h2 "OHF Carpentry&Joinery Ltd" at bounding box center [296, 36] width 510 height 9
copy div "OHF Carpentry&Joinery Ltd"
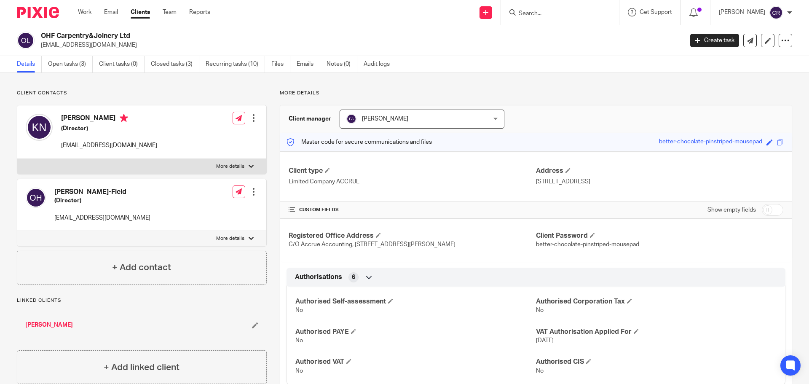
click at [67, 48] on p "ohfcarpentry@gmail.com" at bounding box center [359, 45] width 637 height 8
click at [86, 48] on p "ohfcarpentry@gmail.com" at bounding box center [359, 45] width 637 height 8
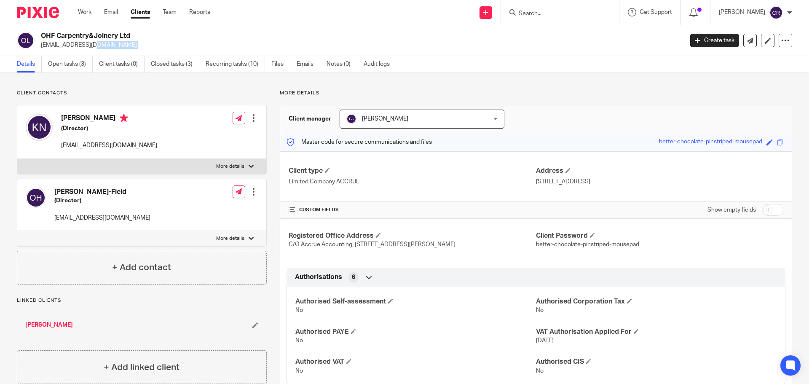
copy main "ohfcarpentry@gmail.com Create task Update from Companies House Export data Merg…"
click at [99, 214] on p "oscarheskethfield@gmail.com" at bounding box center [102, 218] width 96 height 8
copy div "oscarheskethfield@gmail.com"
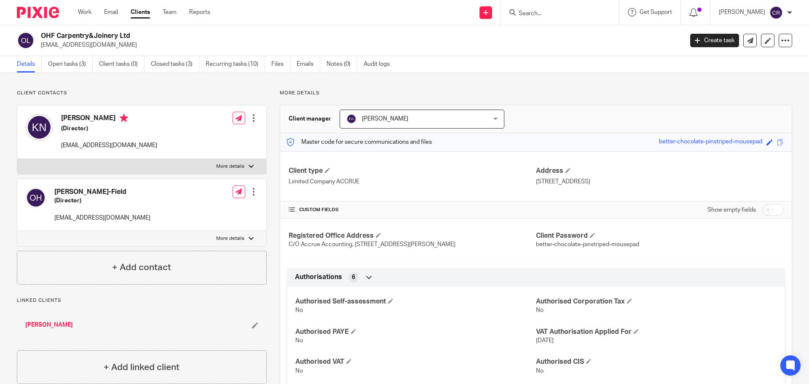
click at [530, 17] on input "Search" at bounding box center [556, 14] width 76 height 8
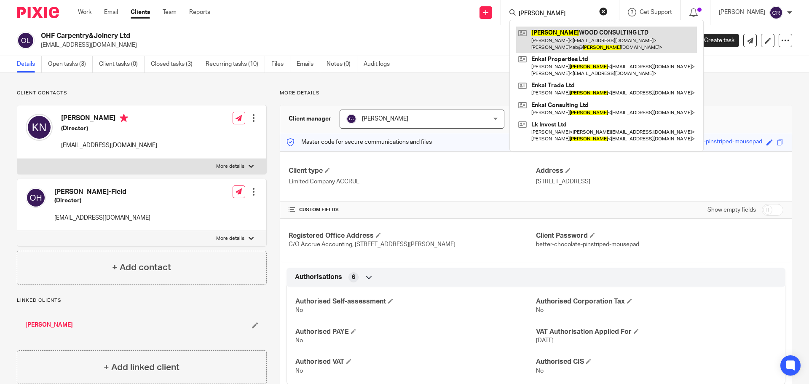
type input "engle"
click at [587, 33] on link at bounding box center [606, 40] width 181 height 26
click at [544, 37] on link at bounding box center [606, 40] width 181 height 26
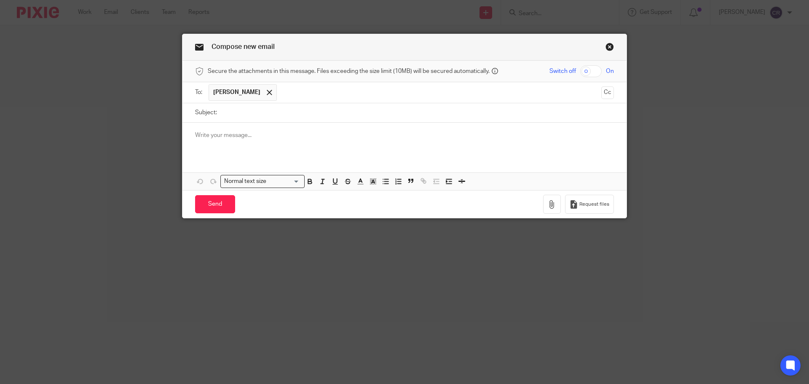
click at [245, 137] on p at bounding box center [404, 135] width 419 height 8
drag, startPoint x: 276, startPoint y: 101, endPoint x: 274, endPoint y: 110, distance: 9.0
click at [275, 102] on ul "Wendy Thatcher" at bounding box center [405, 92] width 393 height 21
click at [274, 112] on input "Subject:" at bounding box center [417, 112] width 393 height 19
paste input "[PERSON_NAME] Quality Services Limited"
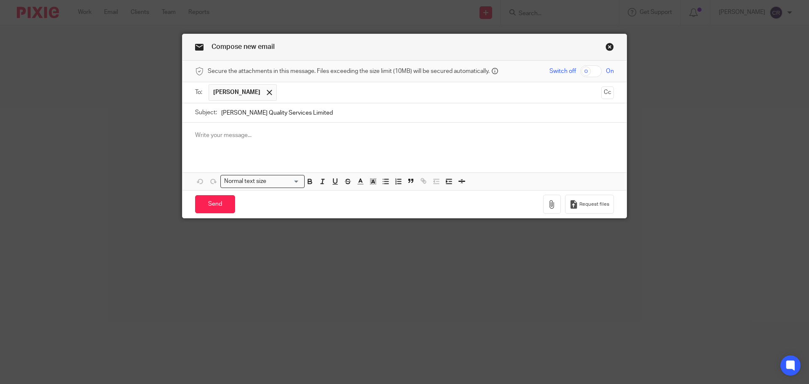
type input "[PERSON_NAME] Quality Services Limited"
click at [603, 89] on button "Cc" at bounding box center [607, 92] width 13 height 13
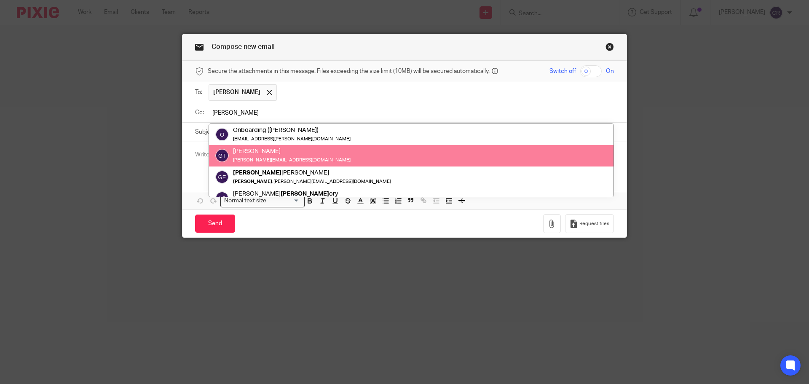
type input "greg"
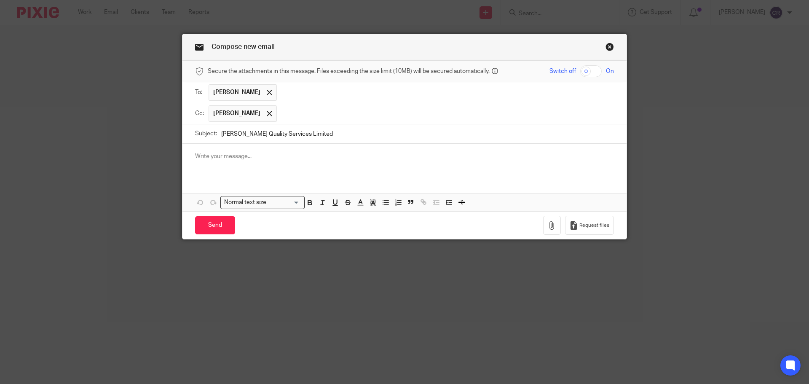
click at [342, 131] on input "Danzey Quality Services Limited" at bounding box center [417, 133] width 393 height 19
paste input "- ICO Letter - Action Required"
type input "Danzey Quality Services Limited - ICO Letter - Action Required"
click at [260, 160] on p at bounding box center [404, 156] width 419 height 8
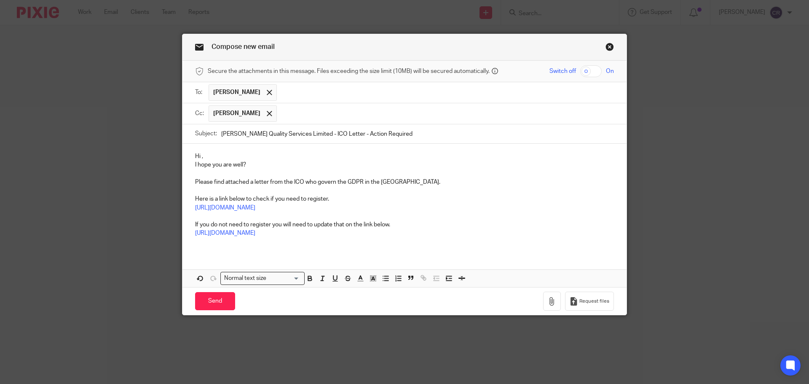
click at [225, 159] on p "Hi ," at bounding box center [404, 156] width 419 height 8
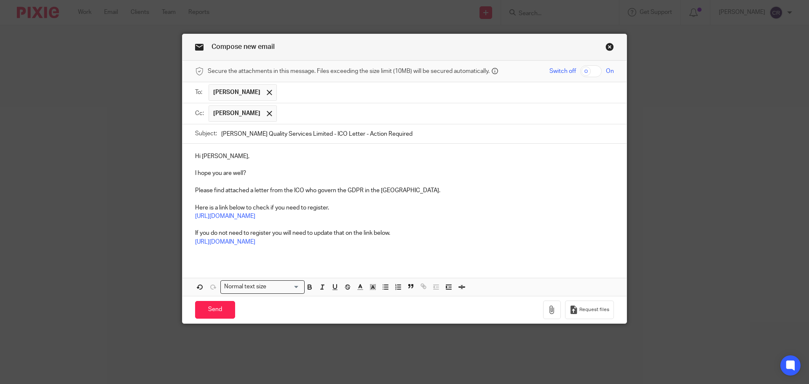
click at [271, 134] on input "Danzey Quality Services Limited - ICO Letter - Action Required" at bounding box center [417, 133] width 393 height 19
click at [548, 313] on icon "button" at bounding box center [552, 310] width 8 height 8
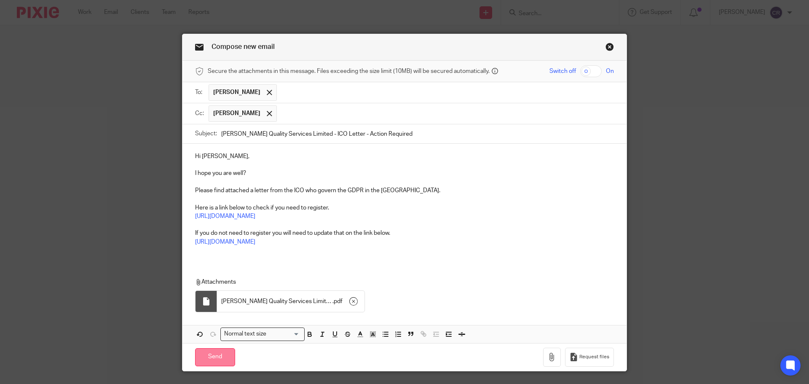
click at [212, 363] on input "Send" at bounding box center [215, 357] width 40 height 18
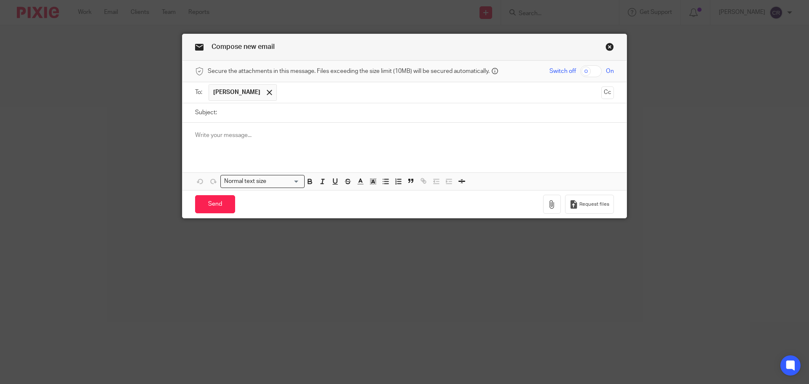
click at [297, 109] on input "Subject:" at bounding box center [417, 112] width 393 height 19
paste input "OHF Carpentry&Joinery Ltd"
type input "OHF Carpentry&Joinery Ltd"
click at [350, 83] on ul "[PERSON_NAME]" at bounding box center [405, 92] width 393 height 21
click at [348, 91] on input "text" at bounding box center [439, 92] width 317 height 16
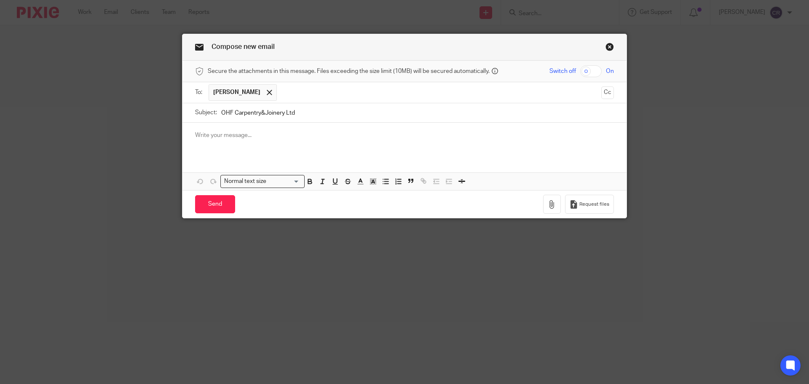
paste input "[EMAIL_ADDRESS][DOMAIN_NAME]"
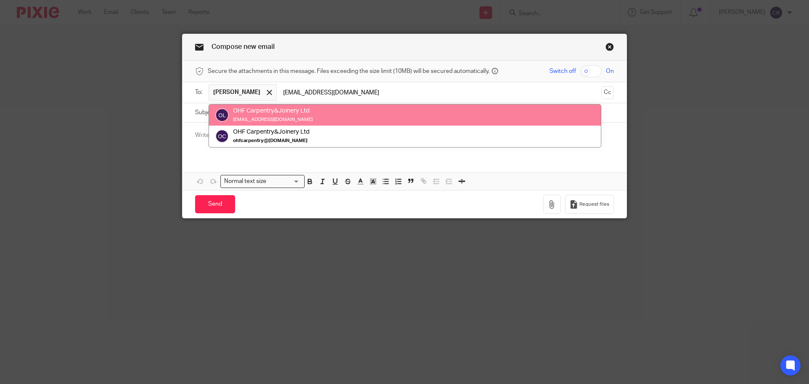
type input "[EMAIL_ADDRESS][DOMAIN_NAME]"
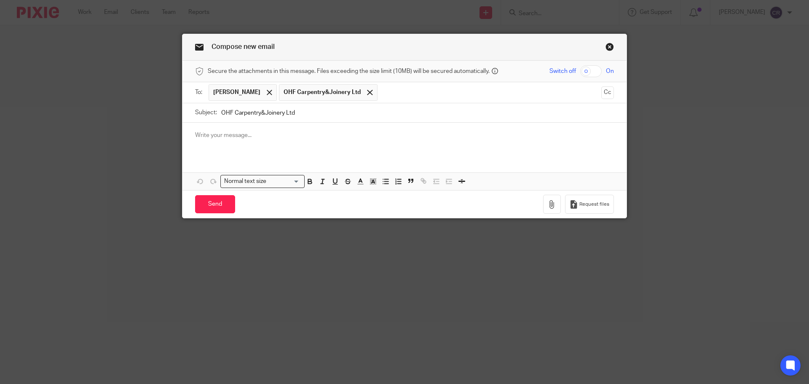
click at [382, 91] on input "text" at bounding box center [490, 92] width 216 height 16
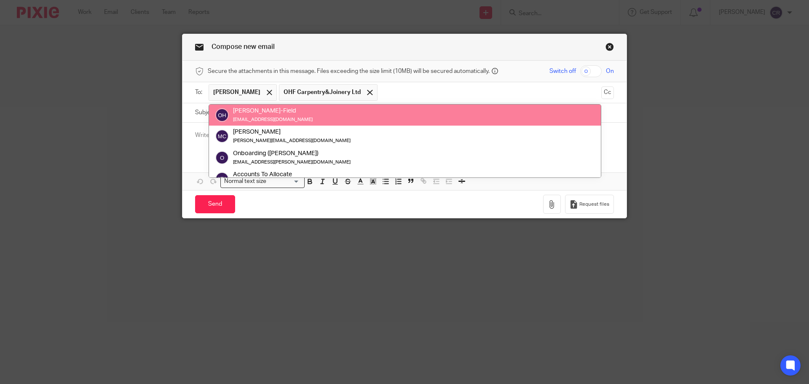
paste input "[EMAIL_ADDRESS][DOMAIN_NAME]"
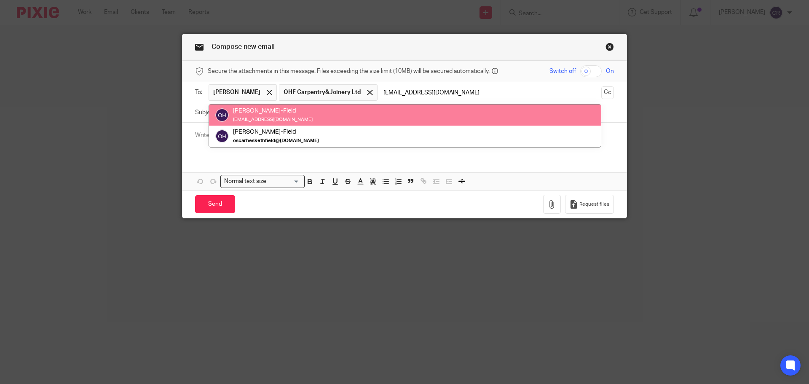
type input "[EMAIL_ADDRESS][DOMAIN_NAME]"
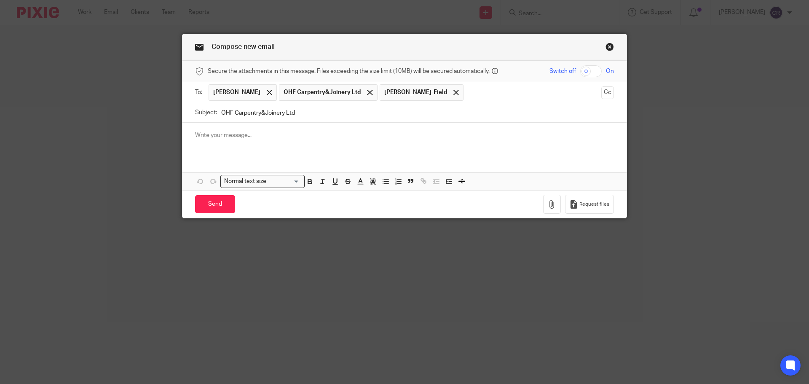
click at [339, 144] on div at bounding box center [405, 139] width 444 height 33
click at [314, 112] on input "OHF Carpentry&Joinery Ltd" at bounding box center [417, 112] width 393 height 19
paste input "- ICO Letter - Action Required"
type input "OHF Carpentry&Joinery Ltd - ICO Letter - Action Required"
click at [220, 155] on div "Hi [PERSON_NAME] & Oscar," at bounding box center [405, 139] width 444 height 33
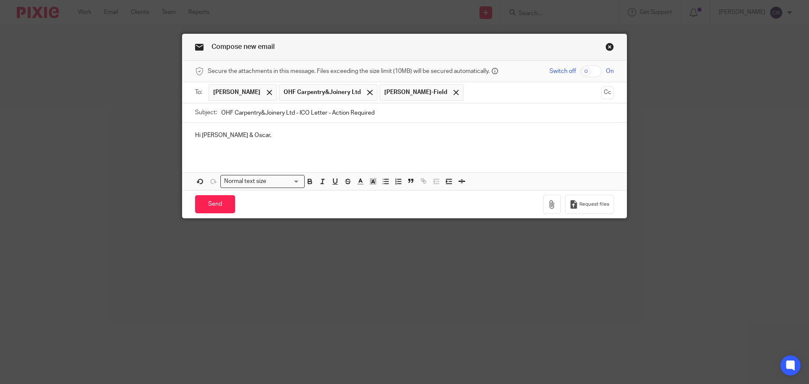
click at [256, 150] on div "Hi [PERSON_NAME] & Oscar," at bounding box center [405, 139] width 444 height 33
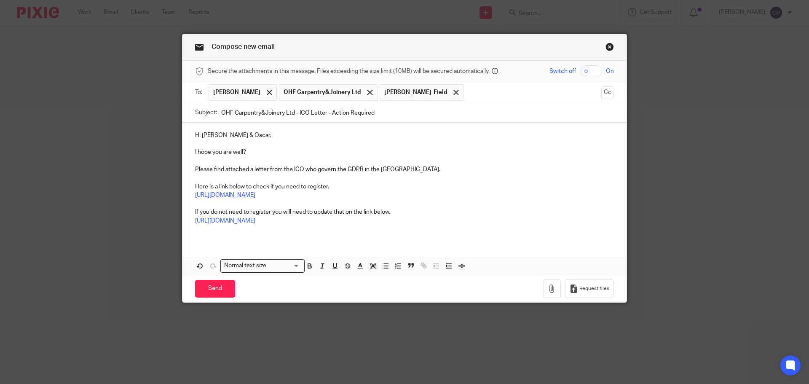
drag, startPoint x: 341, startPoint y: 113, endPoint x: 337, endPoint y: 112, distance: 4.2
click at [341, 111] on input "OHF Carpentry&Joinery Ltd - ICO Letter - Action Required" at bounding box center [417, 112] width 393 height 19
click at [337, 112] on input "OHF Carpentry&Joinery Ltd - ICO Letter - Action Required" at bounding box center [417, 112] width 393 height 19
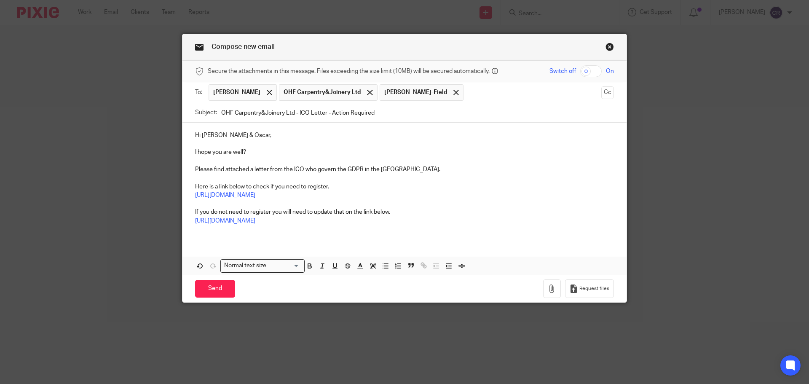
drag, startPoint x: 600, startPoint y: 93, endPoint x: 350, endPoint y: 21, distance: 260.1
click at [601, 92] on button "Cc" at bounding box center [607, 92] width 13 height 13
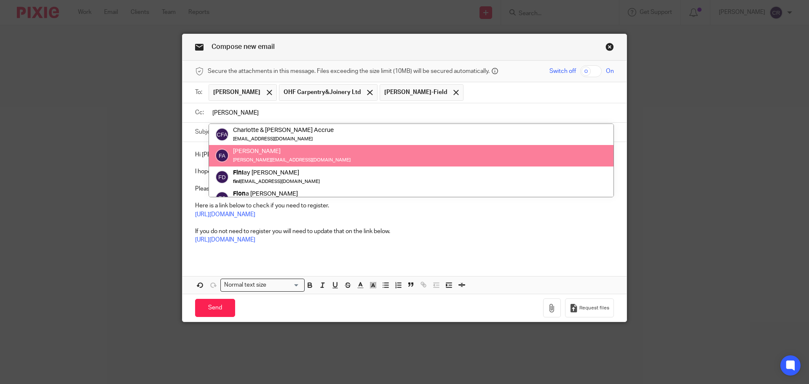
type input "[PERSON_NAME]"
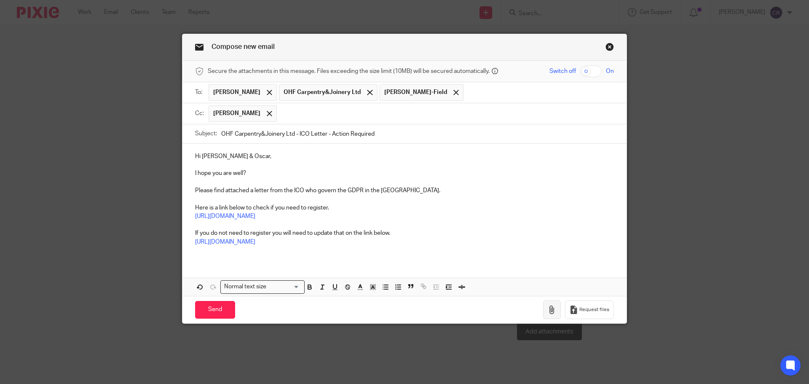
click at [550, 311] on icon "button" at bounding box center [552, 310] width 8 height 8
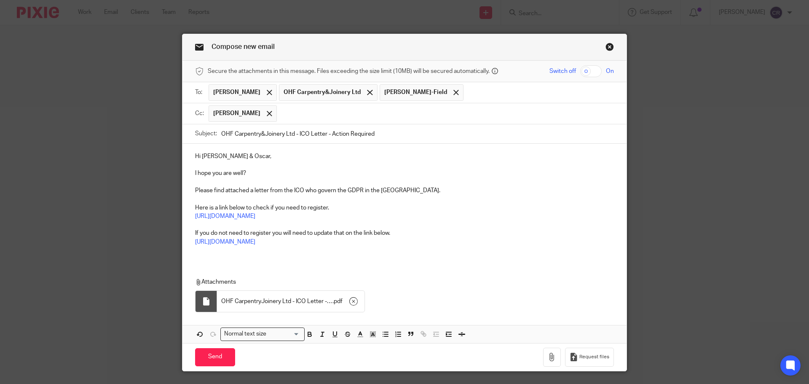
scroll to position [21, 0]
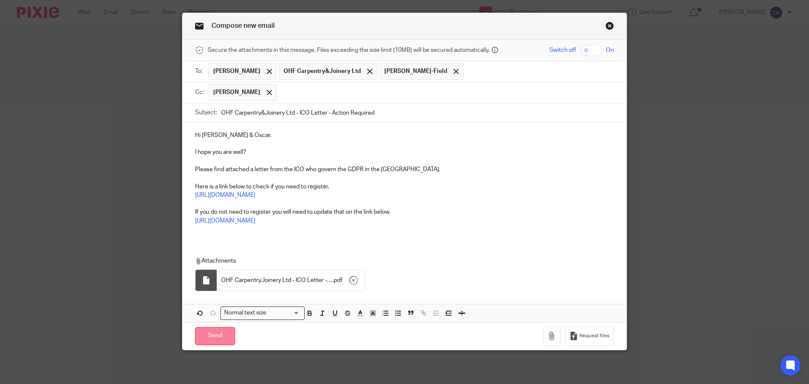
click at [217, 329] on input "Send" at bounding box center [215, 336] width 40 height 18
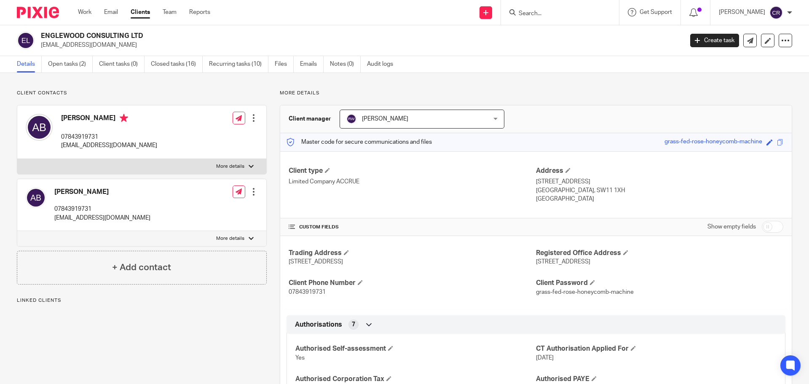
click at [768, 228] on input "checkbox" at bounding box center [772, 227] width 21 height 12
checkbox input "true"
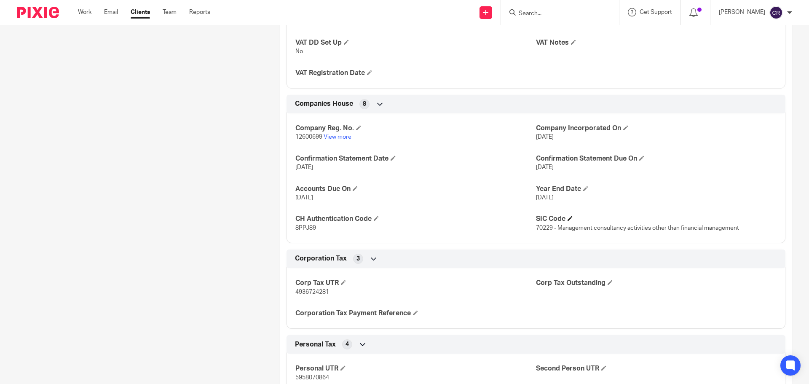
scroll to position [969, 0]
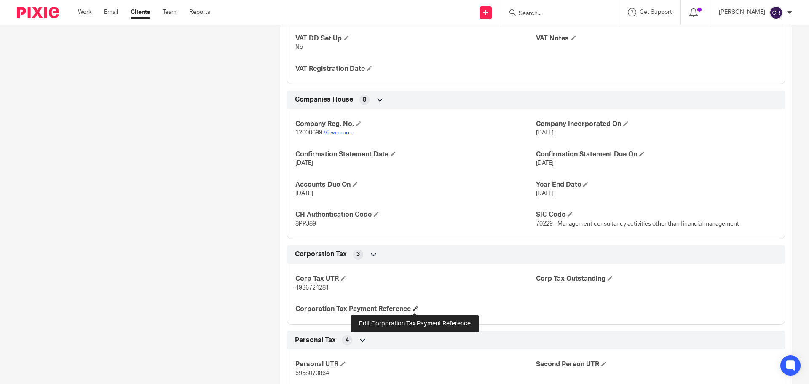
click at [413, 309] on span at bounding box center [415, 308] width 5 height 5
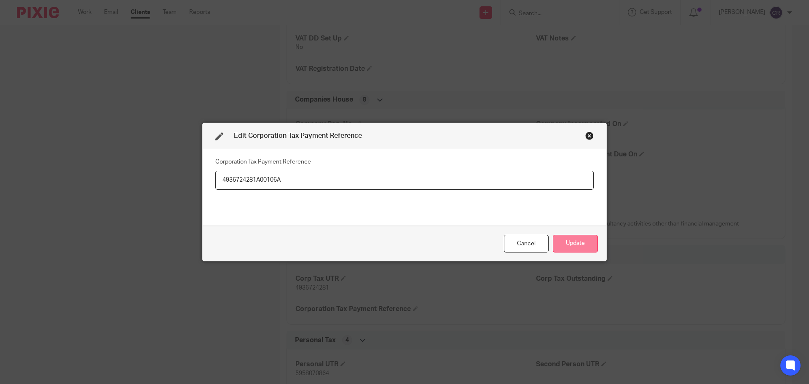
type input "4936724281A00106A"
click at [576, 239] on button "Update" at bounding box center [575, 244] width 45 height 18
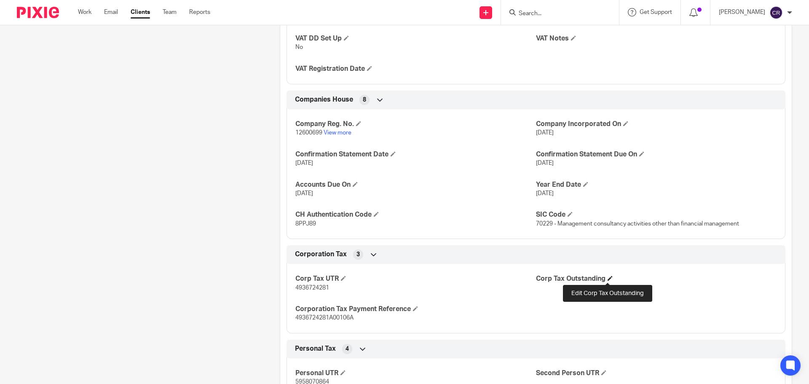
click at [608, 278] on span at bounding box center [610, 278] width 5 height 5
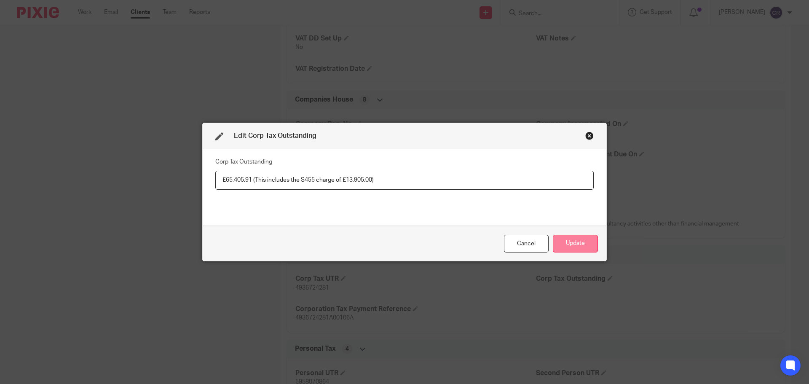
type input "£65,405.91 (This includes the S455 charge of £13,905.00)"
click at [568, 246] on button "Update" at bounding box center [575, 244] width 45 height 18
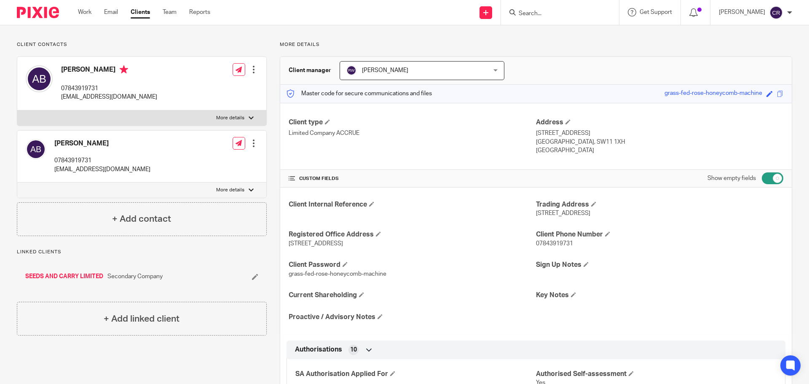
scroll to position [0, 0]
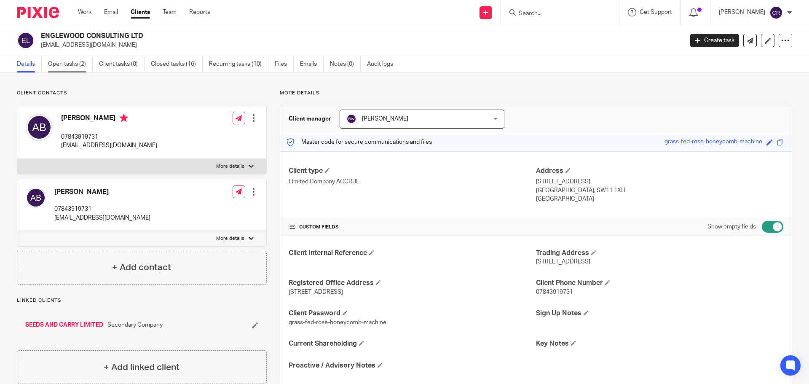
click at [76, 64] on link "Open tasks (2)" at bounding box center [70, 64] width 45 height 16
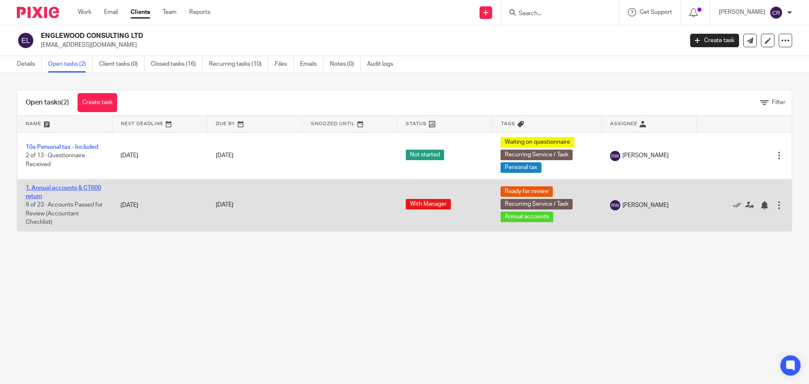
click at [70, 187] on link "1. Annual accounts & CT600 return" at bounding box center [63, 192] width 75 height 14
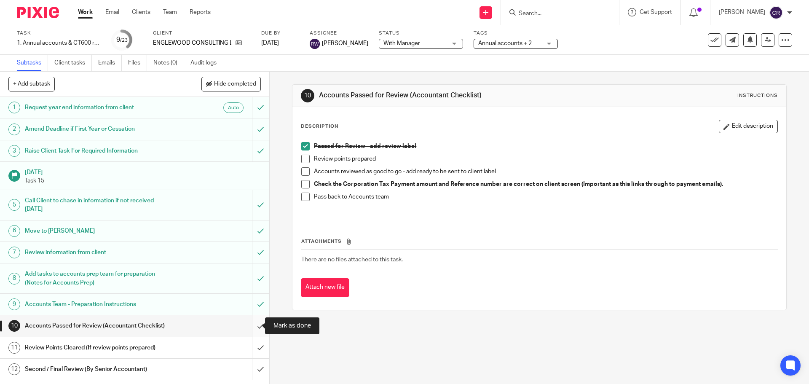
click at [247, 323] on input "submit" at bounding box center [134, 325] width 269 height 21
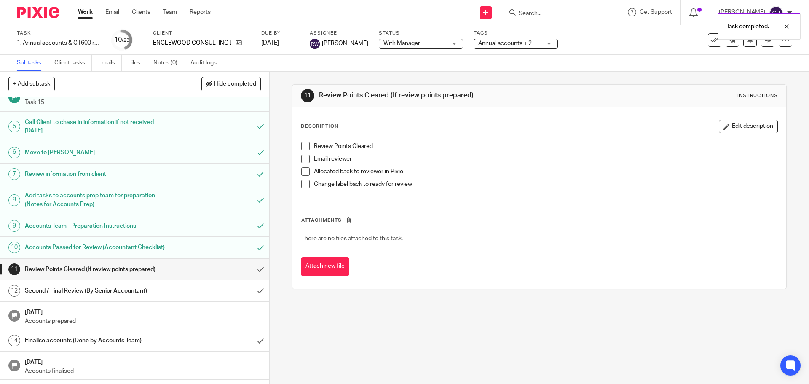
scroll to position [84, 0]
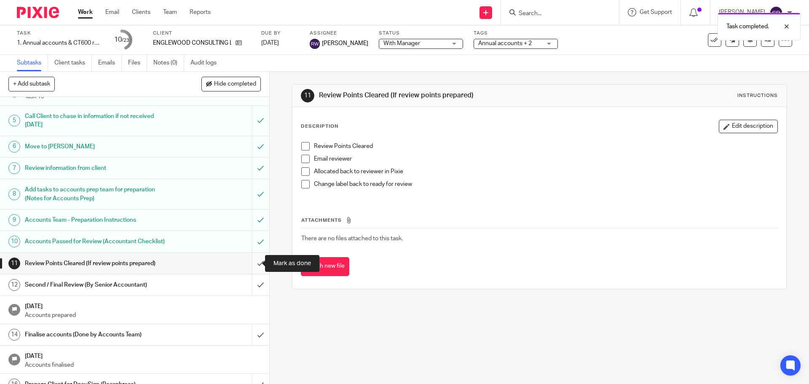
click at [251, 265] on input "submit" at bounding box center [134, 263] width 269 height 21
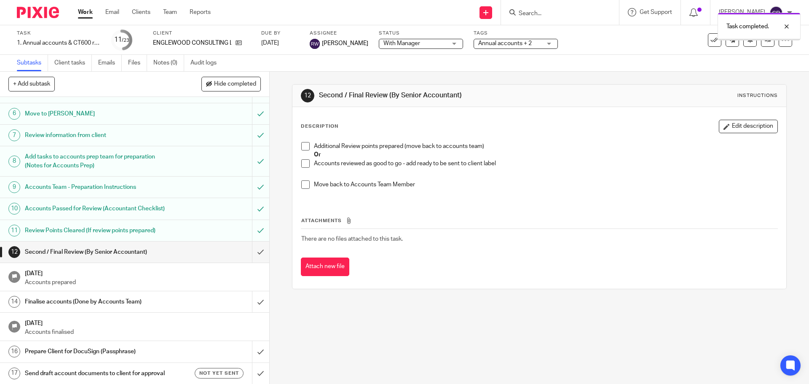
scroll to position [253, 0]
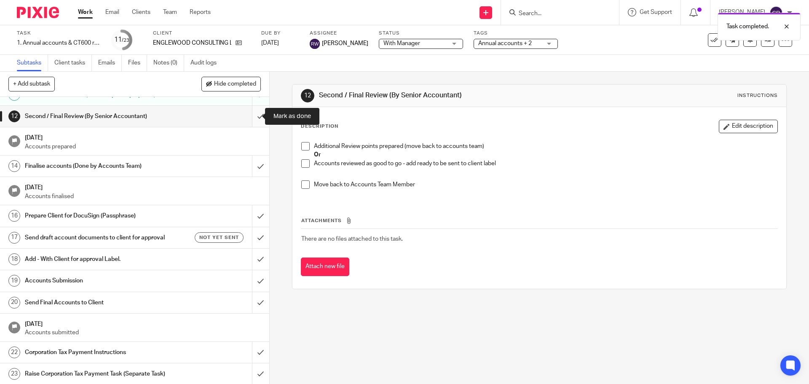
click at [255, 116] on input "submit" at bounding box center [134, 116] width 269 height 21
click at [243, 167] on link "14 Finalise accounts (Done by Accounts Team)" at bounding box center [126, 166] width 252 height 21
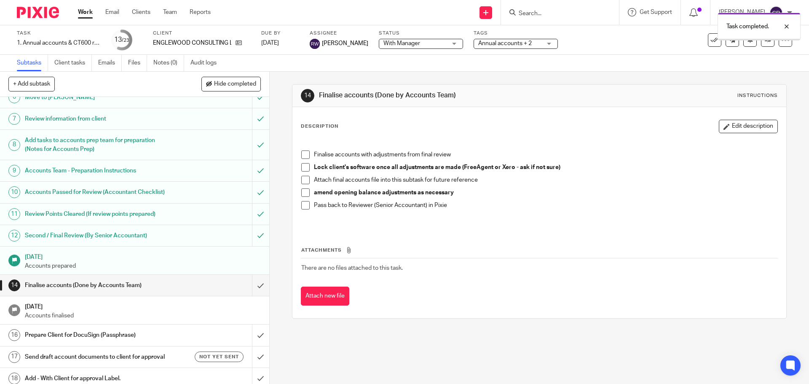
scroll to position [253, 0]
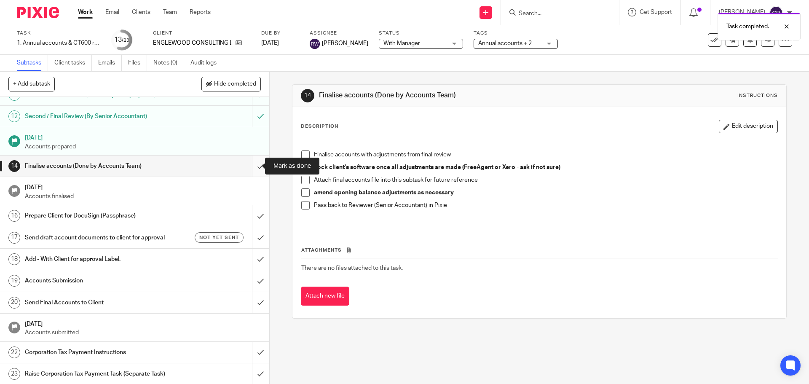
click at [258, 167] on input "submit" at bounding box center [134, 166] width 269 height 21
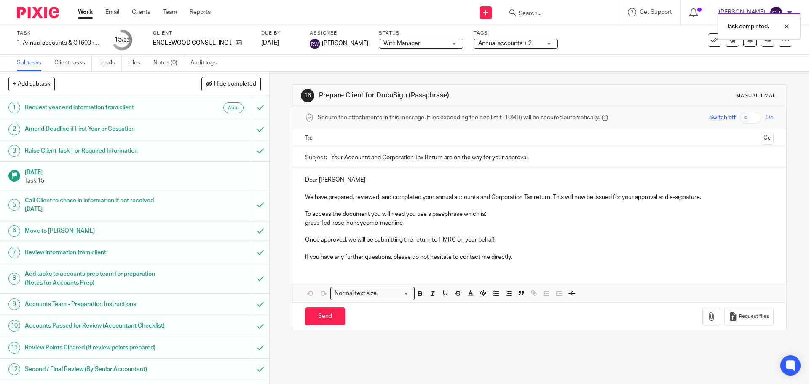
click at [382, 139] on input "text" at bounding box center [539, 139] width 437 height 10
drag, startPoint x: 315, startPoint y: 315, endPoint x: 199, endPoint y: 287, distance: 119.2
click at [314, 315] on input "Send" at bounding box center [325, 318] width 40 height 18
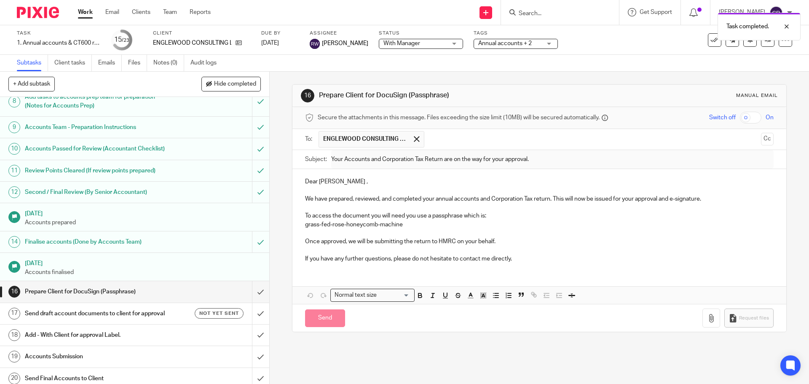
scroll to position [253, 0]
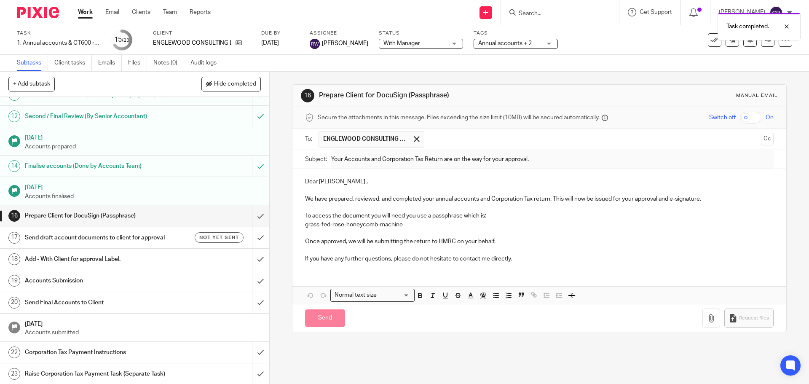
click at [151, 242] on h1 "Send draft account documents to client for approval" at bounding box center [98, 237] width 146 height 13
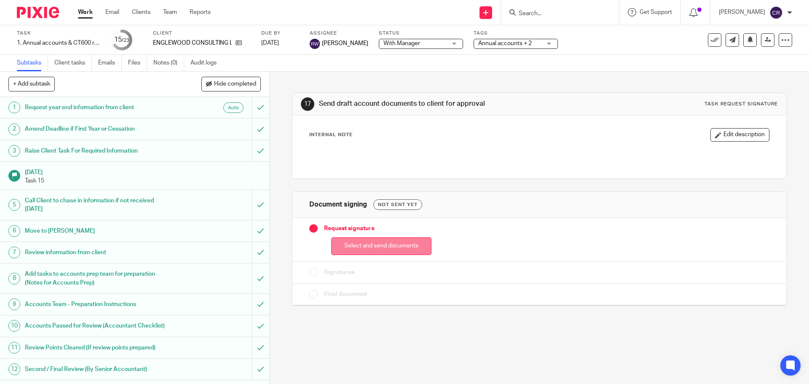
click at [372, 241] on button "Select and send documents" at bounding box center [381, 246] width 100 height 18
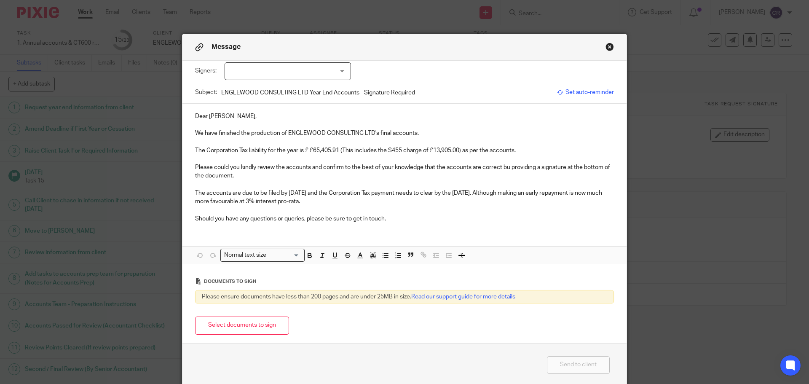
click at [270, 64] on div at bounding box center [288, 71] width 126 height 18
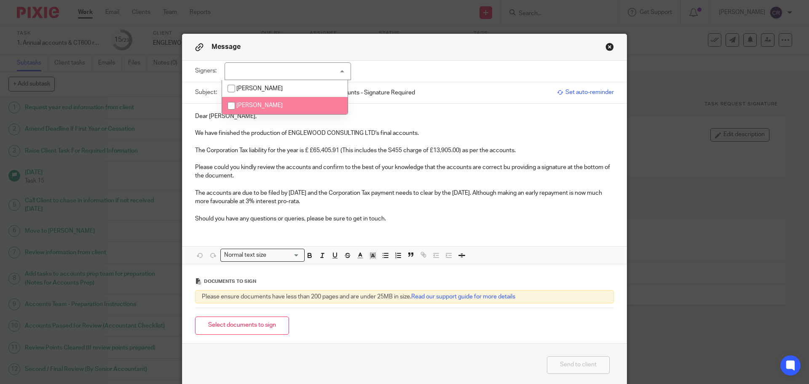
click at [287, 105] on li "Aurelien Bonneviot" at bounding box center [285, 105] width 126 height 17
checkbox input "true"
click at [506, 168] on p "Please could you kindly review the accounts and confirm to the best of your kno…" at bounding box center [404, 171] width 419 height 17
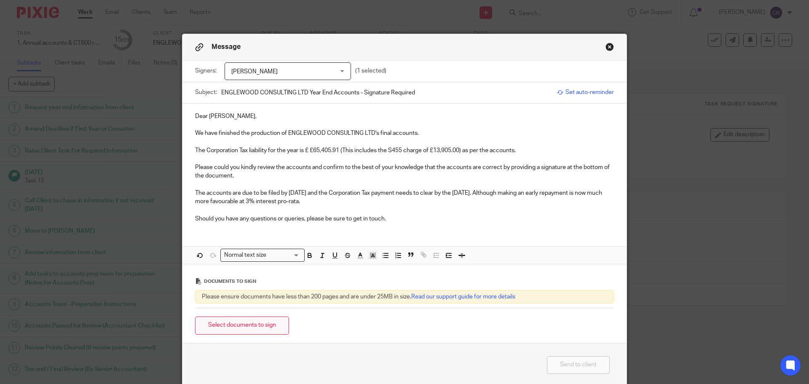
click at [262, 326] on button "Select documents to sign" at bounding box center [242, 326] width 94 height 18
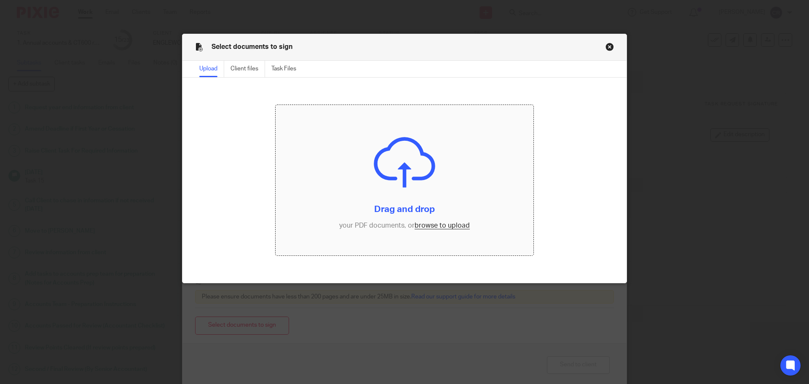
click at [421, 222] on input "file" at bounding box center [405, 180] width 258 height 151
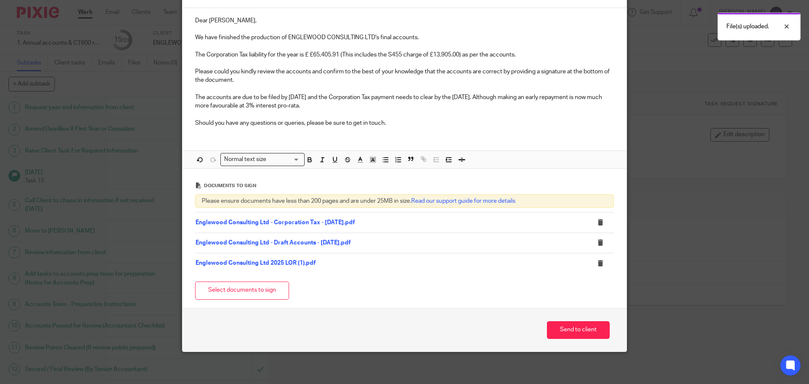
scroll to position [97, 0]
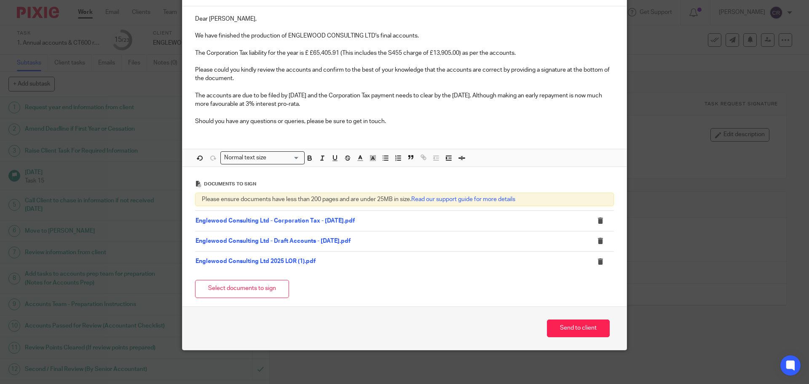
click at [308, 53] on p "The Corporation Tax liability for the year is £ £65,405.91 (This includes the S…" at bounding box center [404, 53] width 419 height 8
drag, startPoint x: 458, startPoint y: 54, endPoint x: 351, endPoint y: 52, distance: 107.1
click at [336, 55] on p "The Corporation Tax liability for the year is £65,405.91 (This includes the S45…" at bounding box center [404, 53] width 419 height 8
click at [391, 53] on p "The Corporation Tax liability for the year is £65,405.91 as per the accounts(Th…" at bounding box center [404, 53] width 419 height 8
drag, startPoint x: 338, startPoint y: 55, endPoint x: 367, endPoint y: 80, distance: 37.6
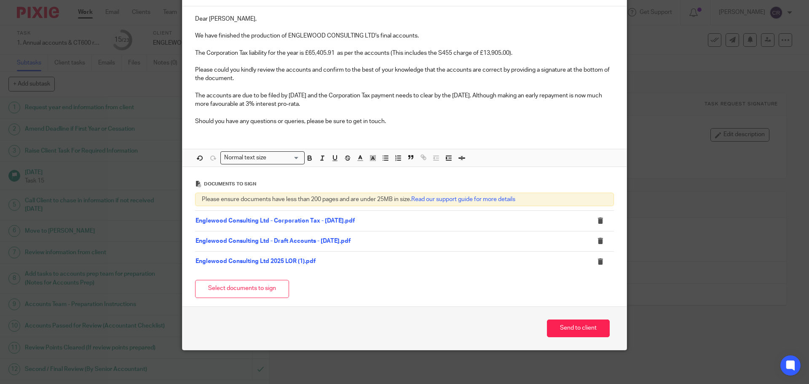
click at [338, 55] on p "The Corporation Tax liability for the year is £65,405.91 as per the accounts (T…" at bounding box center [404, 53] width 419 height 8
click at [570, 331] on button "Send to client" at bounding box center [578, 328] width 63 height 18
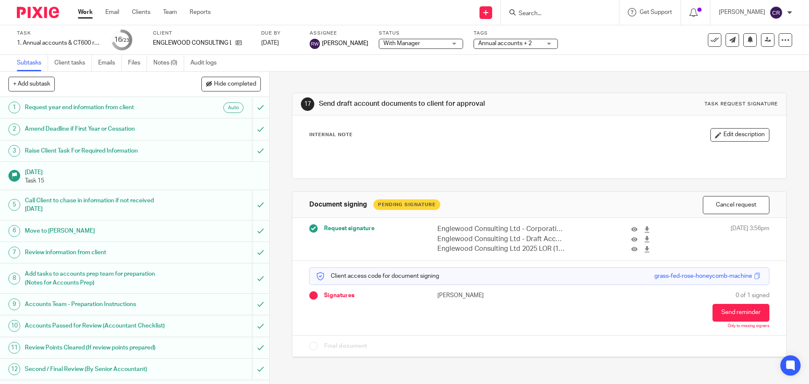
scroll to position [211, 0]
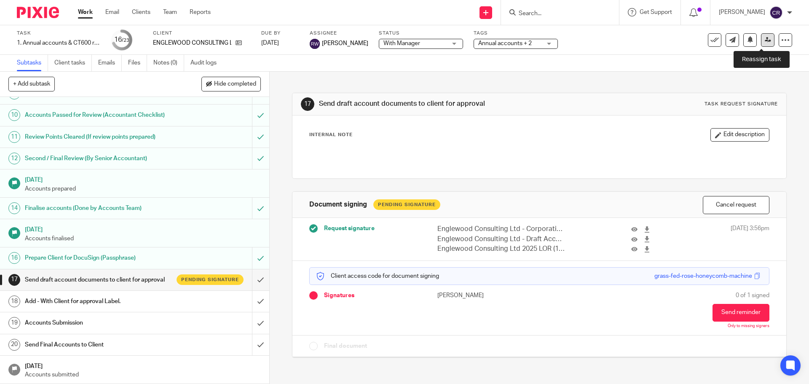
click at [766, 45] on link at bounding box center [767, 39] width 13 height 13
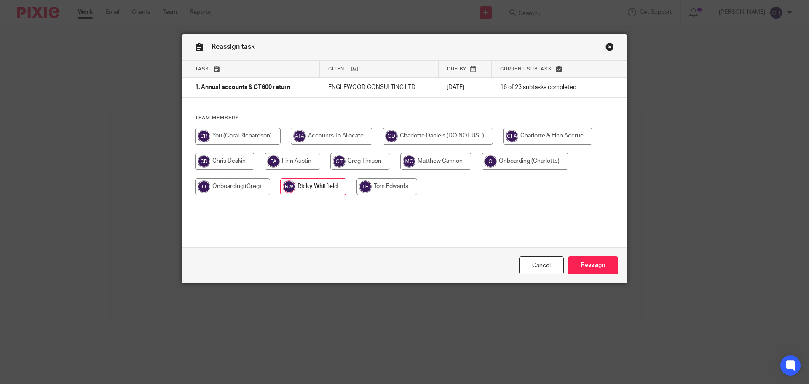
drag, startPoint x: 261, startPoint y: 140, endPoint x: 301, endPoint y: 161, distance: 45.6
click at [261, 139] on input "radio" at bounding box center [238, 136] width 86 height 17
radio input "true"
click at [604, 267] on input "Reassign" at bounding box center [593, 265] width 50 height 18
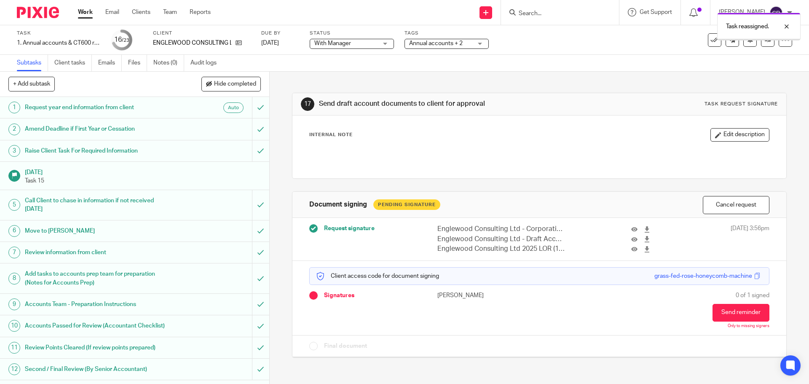
click at [367, 43] on span "With Manager" at bounding box center [345, 43] width 63 height 9
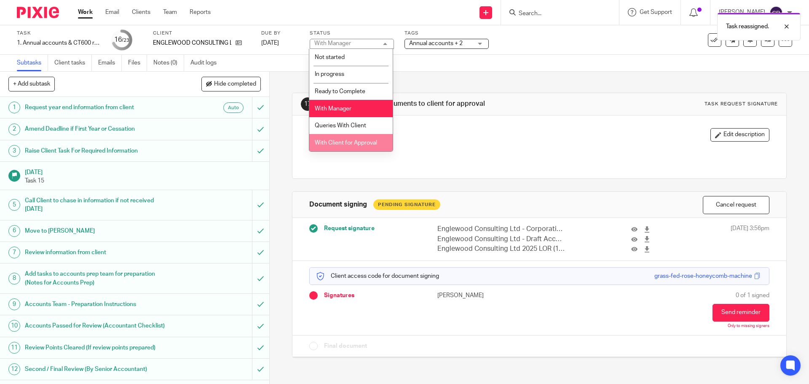
click at [362, 146] on li "With Client for Approval" at bounding box center [350, 142] width 83 height 17
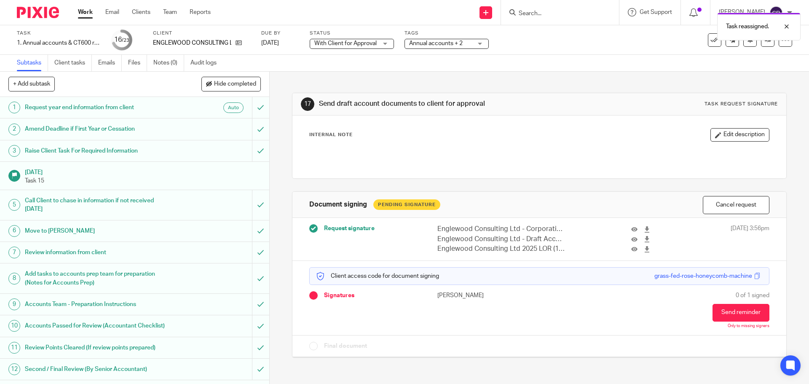
click at [446, 46] on span "Annual accounts + 2" at bounding box center [440, 43] width 63 height 9
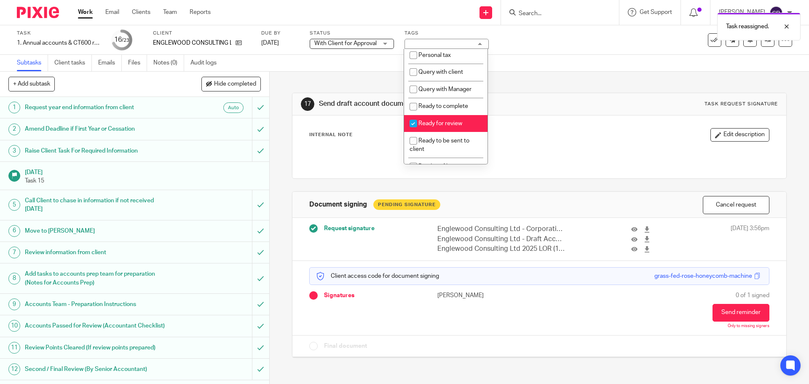
scroll to position [295, 0]
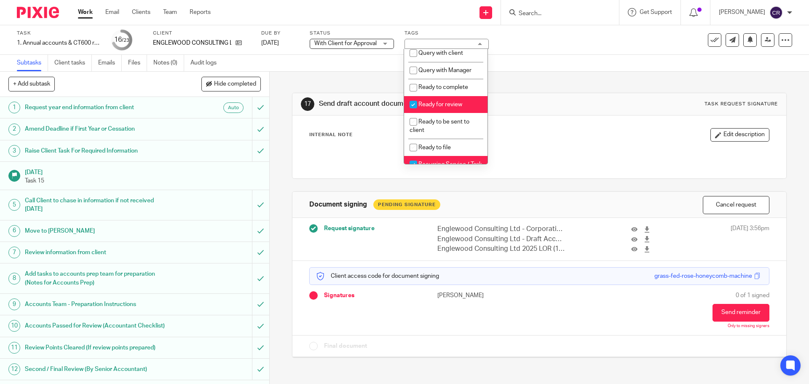
click at [447, 107] on span "Ready for review" at bounding box center [441, 105] width 44 height 6
checkbox input "false"
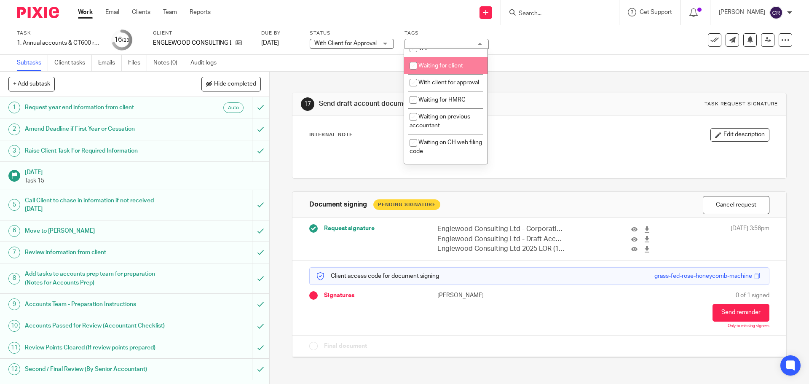
scroll to position [464, 0]
click at [438, 90] on li "With client for approval" at bounding box center [445, 81] width 83 height 17
checkbox input "true"
click at [514, 112] on div "17 Send draft account documents to client for approval Task request signature" at bounding box center [540, 104] width 494 height 22
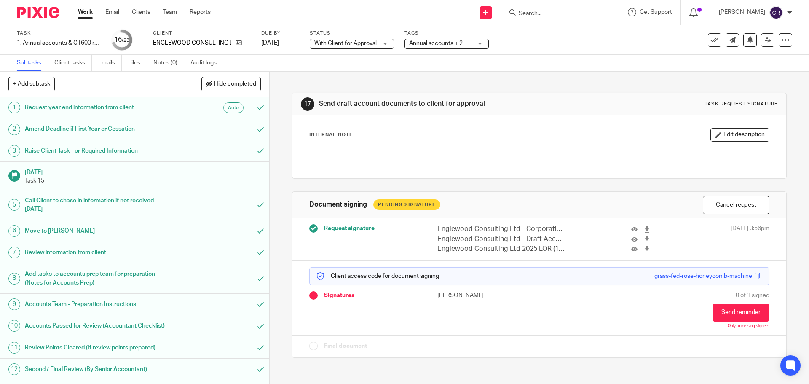
click at [564, 16] on input "Search" at bounding box center [556, 14] width 76 height 8
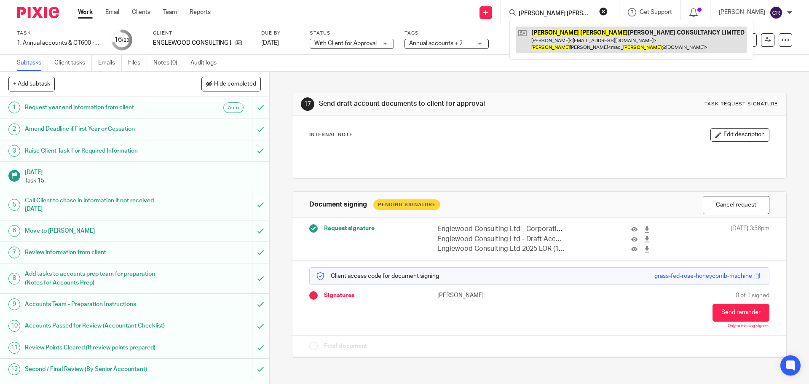
type input "liza ann"
click at [595, 43] on link at bounding box center [631, 40] width 231 height 26
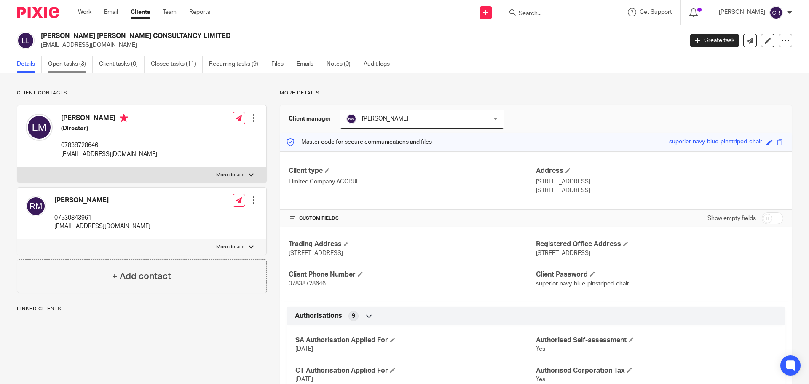
click at [68, 61] on link "Open tasks (3)" at bounding box center [70, 64] width 45 height 16
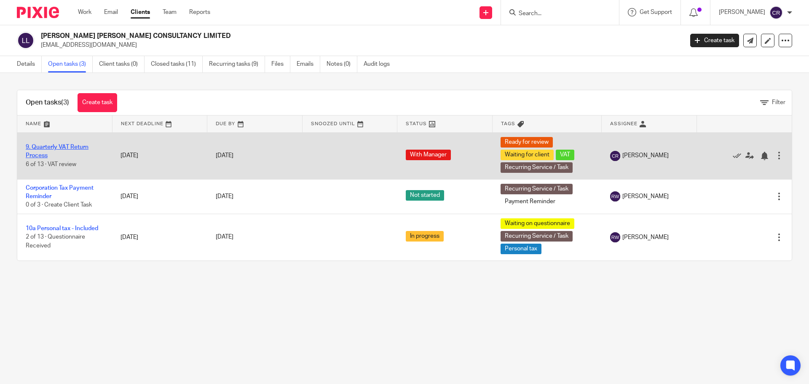
click at [57, 147] on link "9. Quarterly VAT Return Process" at bounding box center [57, 151] width 63 height 14
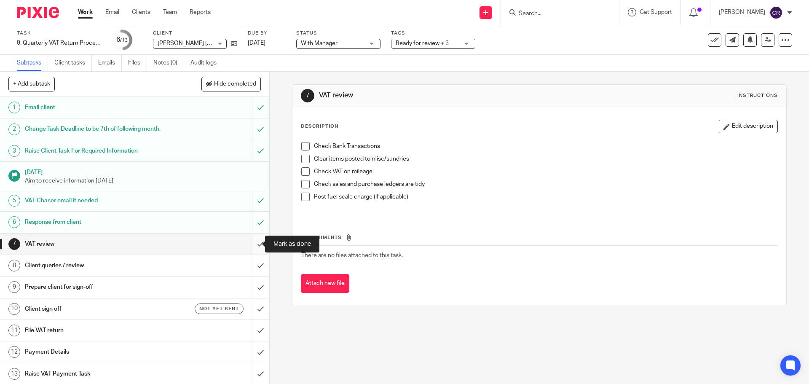
click at [259, 244] on input "submit" at bounding box center [134, 244] width 269 height 21
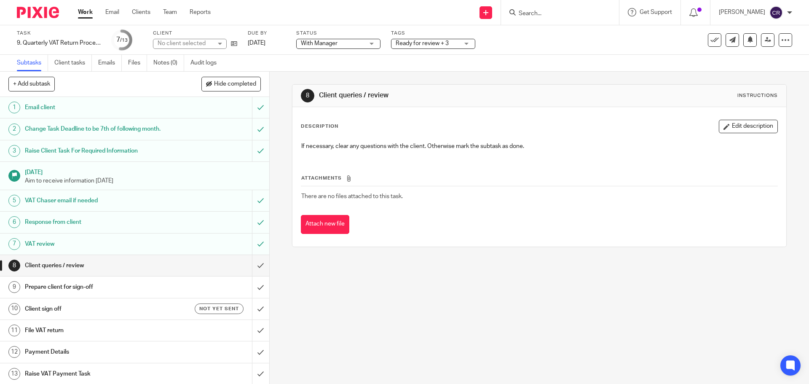
click at [251, 264] on input "submit" at bounding box center [134, 265] width 269 height 21
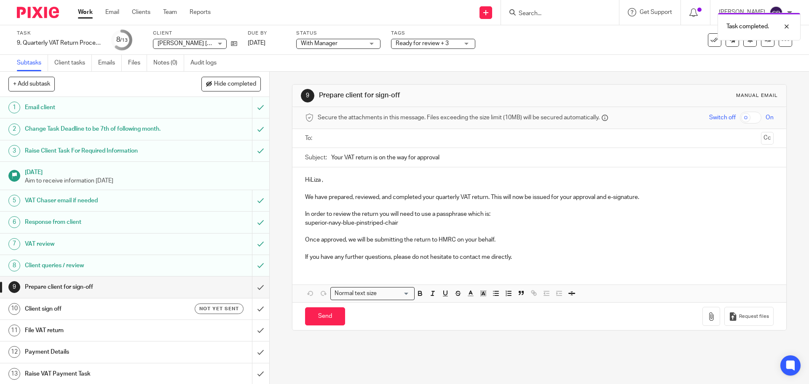
click at [308, 181] on p "HiLiza ," at bounding box center [539, 180] width 468 height 8
click at [340, 135] on input "text" at bounding box center [539, 139] width 437 height 10
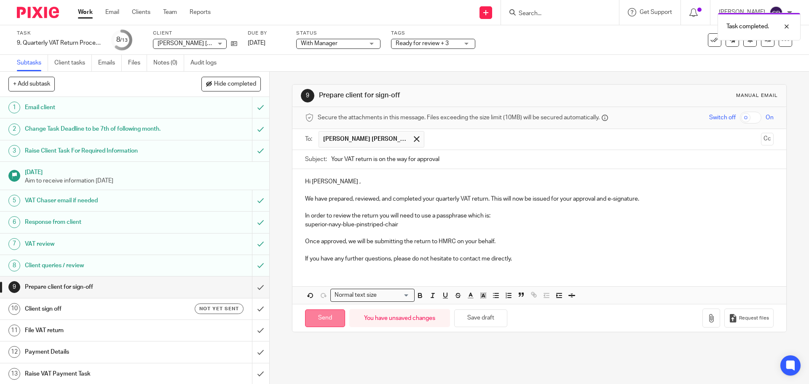
click at [317, 317] on input "Send" at bounding box center [325, 318] width 40 height 18
type input "Sent"
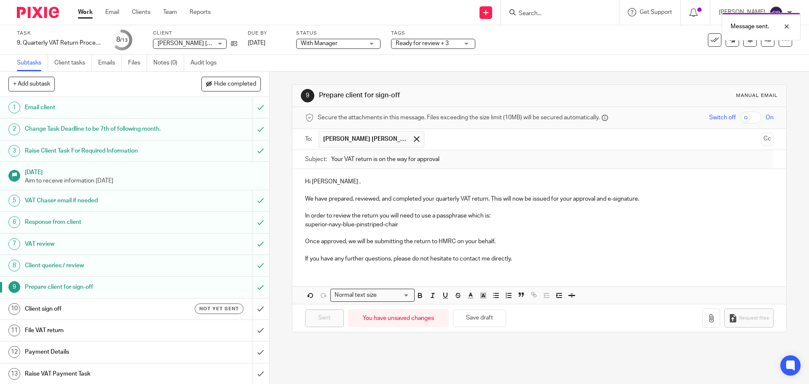
click at [110, 304] on h1 "Client sign off" at bounding box center [98, 309] width 146 height 13
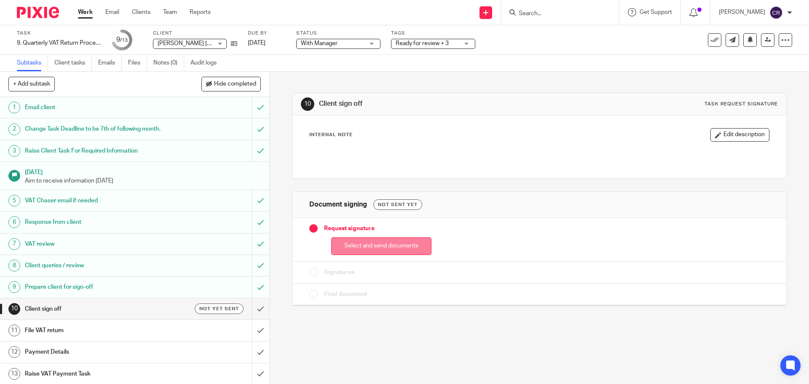
click at [389, 245] on button "Select and send documents" at bounding box center [381, 246] width 100 height 18
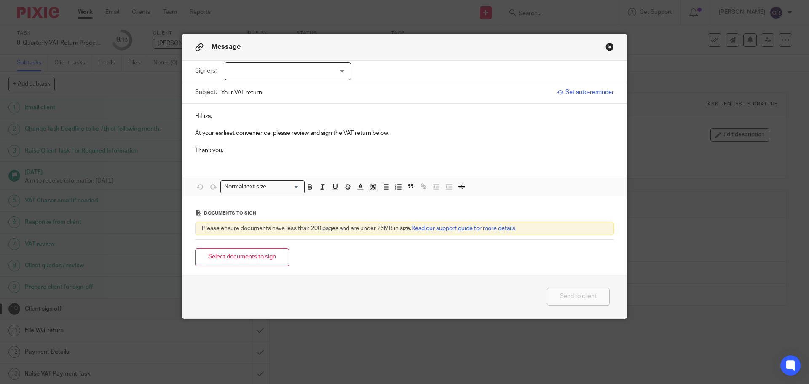
click at [310, 76] on div at bounding box center [288, 71] width 126 height 18
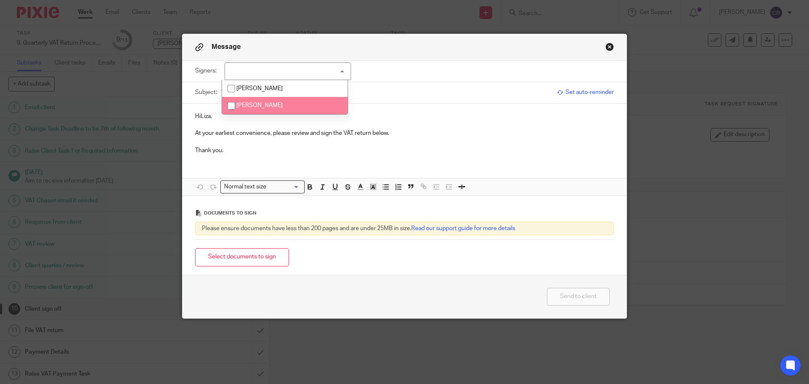
drag, startPoint x: 296, startPoint y: 105, endPoint x: 217, endPoint y: 137, distance: 84.8
click at [296, 106] on li "[PERSON_NAME]" at bounding box center [285, 105] width 126 height 17
checkbox input "true"
click at [198, 119] on p "HiLiza," at bounding box center [404, 116] width 419 height 8
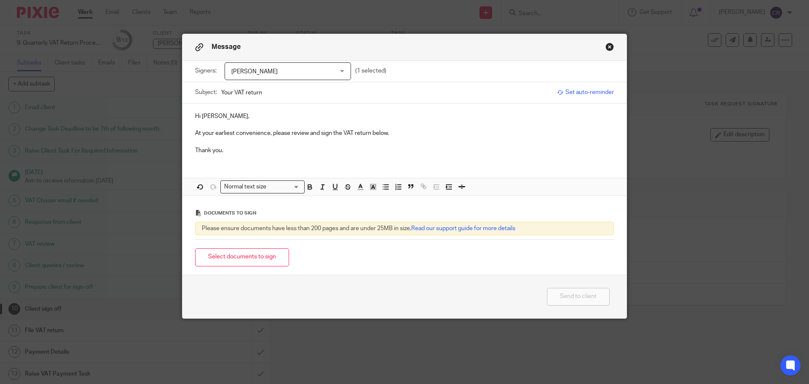
drag, startPoint x: 243, startPoint y: 259, endPoint x: 259, endPoint y: 252, distance: 17.4
click at [242, 259] on button "Select documents to sign" at bounding box center [242, 257] width 94 height 18
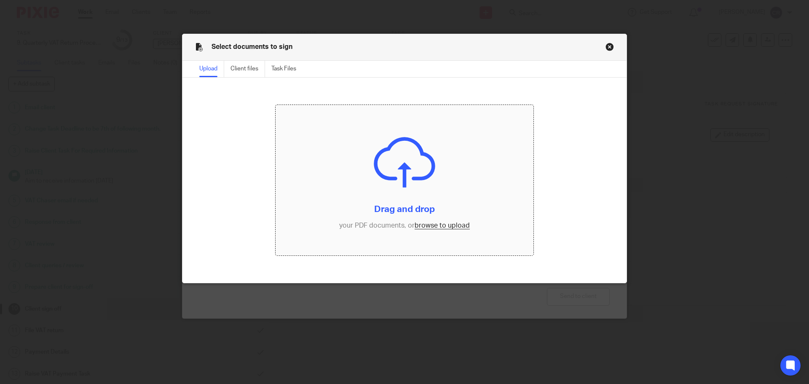
click at [438, 229] on input "file" at bounding box center [405, 180] width 258 height 151
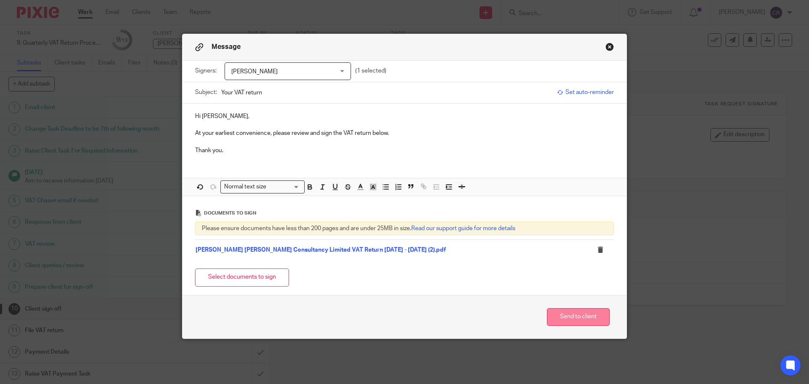
click at [565, 319] on button "Send to client" at bounding box center [578, 317] width 63 height 18
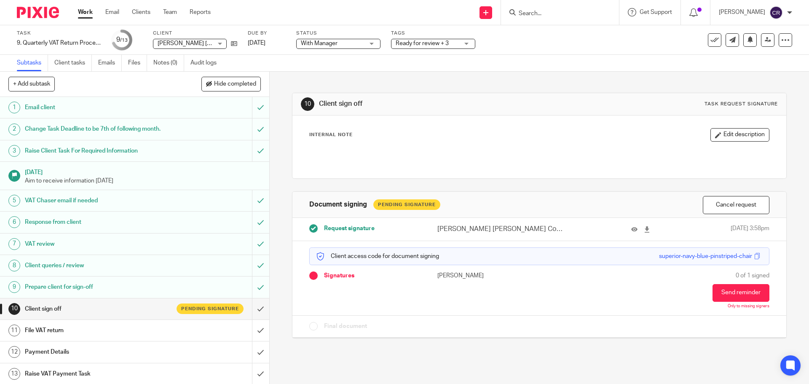
drag, startPoint x: 312, startPoint y: 43, endPoint x: 320, endPoint y: 57, distance: 16.0
click at [316, 45] on span "With Manager" at bounding box center [319, 43] width 37 height 6
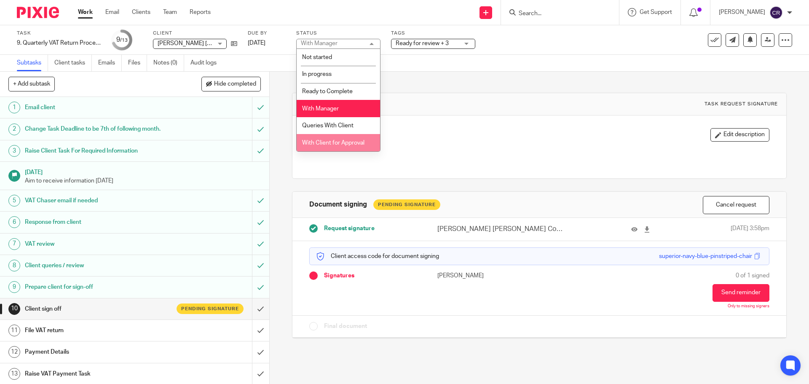
click at [347, 143] on span "With Client for Approval" at bounding box center [333, 143] width 62 height 6
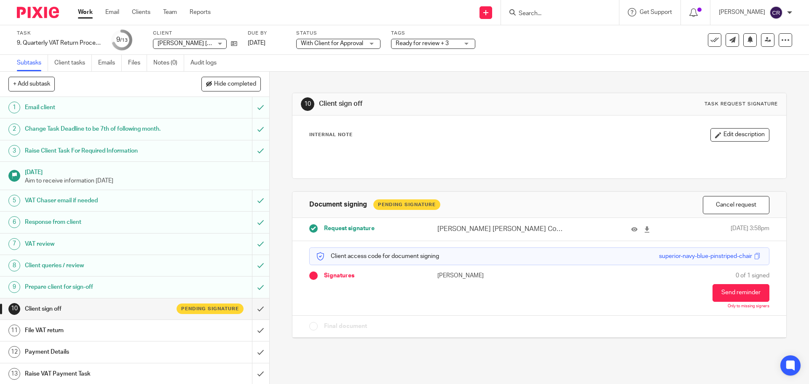
click at [442, 41] on span "Ready for review + 3" at bounding box center [422, 43] width 53 height 6
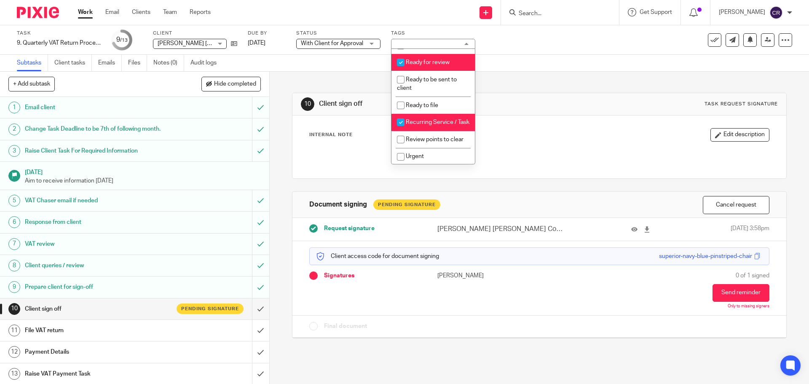
click at [446, 65] on span "Ready for review" at bounding box center [428, 62] width 44 height 6
checkbox input "false"
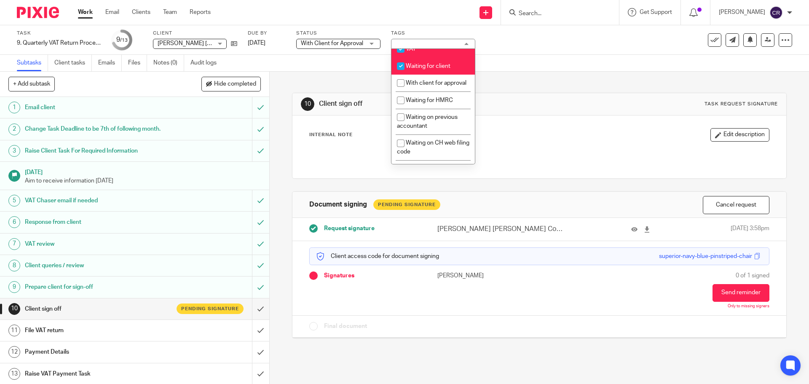
scroll to position [464, 0]
click at [440, 67] on span "Waiting for client" at bounding box center [428, 65] width 45 height 6
checkbox input "false"
click at [437, 84] on span "With client for approval" at bounding box center [436, 81] width 61 height 6
checkbox input "true"
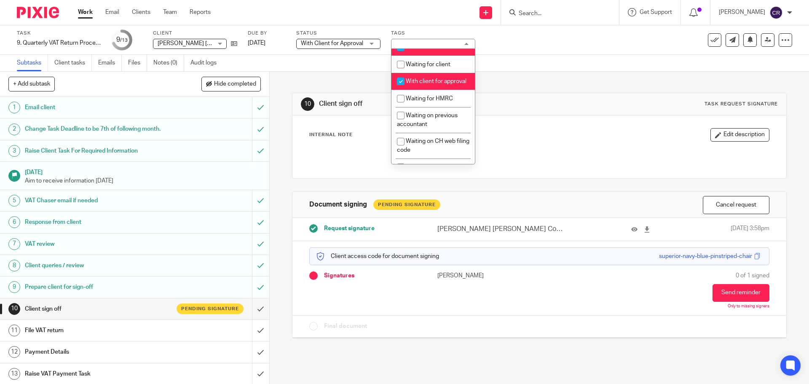
click at [501, 113] on div "10 Client sign off Task request signature" at bounding box center [540, 104] width 494 height 22
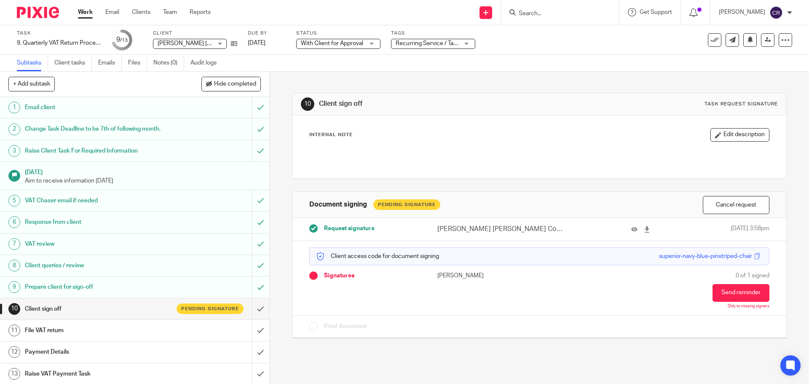
click at [73, 10] on div "Work Email Clients Team Reports Work Email Clients Team Reports Settings" at bounding box center [147, 12] width 154 height 25
click at [77, 11] on div "Work Email Clients Team Reports Work Email Clients Team Reports Settings" at bounding box center [147, 12] width 154 height 25
click at [89, 9] on link "Work" at bounding box center [85, 12] width 15 height 8
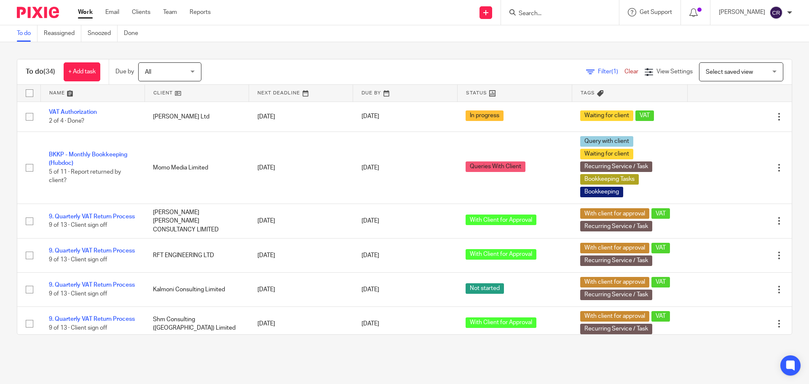
click at [728, 73] on span "Select saved view" at bounding box center [729, 72] width 47 height 6
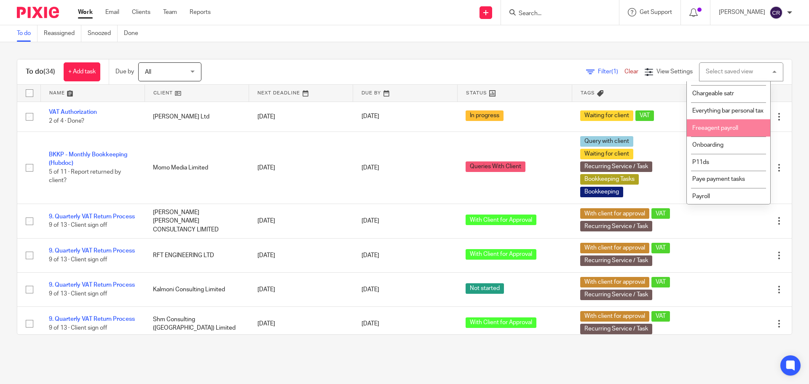
scroll to position [142, 0]
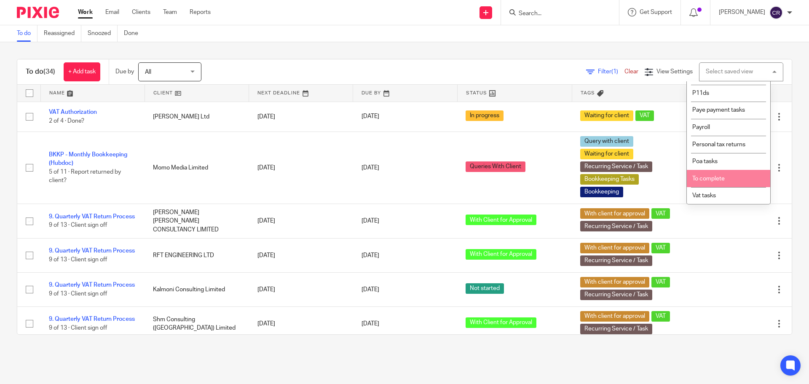
click at [718, 177] on span "To complete" at bounding box center [709, 179] width 32 height 6
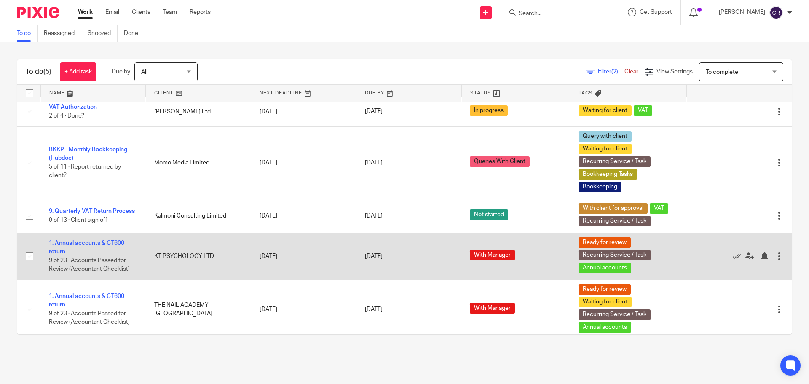
scroll to position [10, 0]
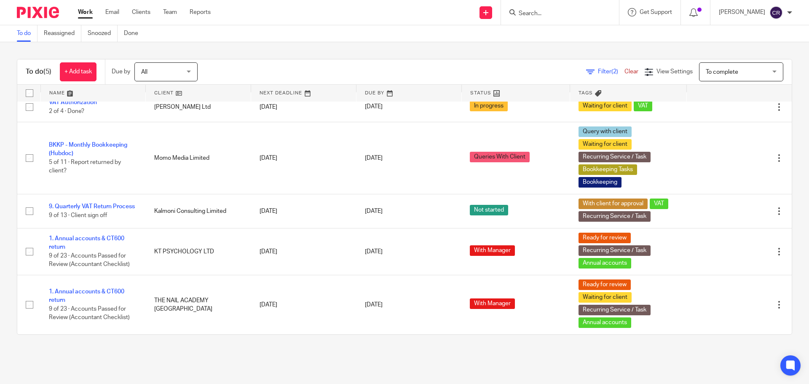
click at [727, 70] on span "To complete" at bounding box center [737, 72] width 62 height 18
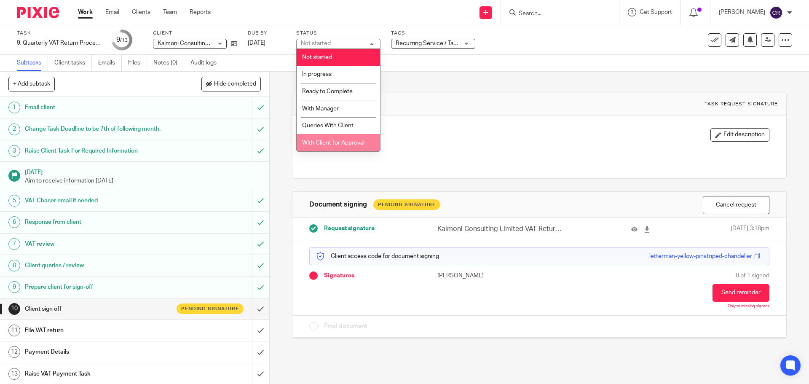
click at [328, 142] on span "With Client for Approval" at bounding box center [333, 143] width 62 height 6
